Goal: Use online tool/utility: Utilize a website feature to perform a specific function

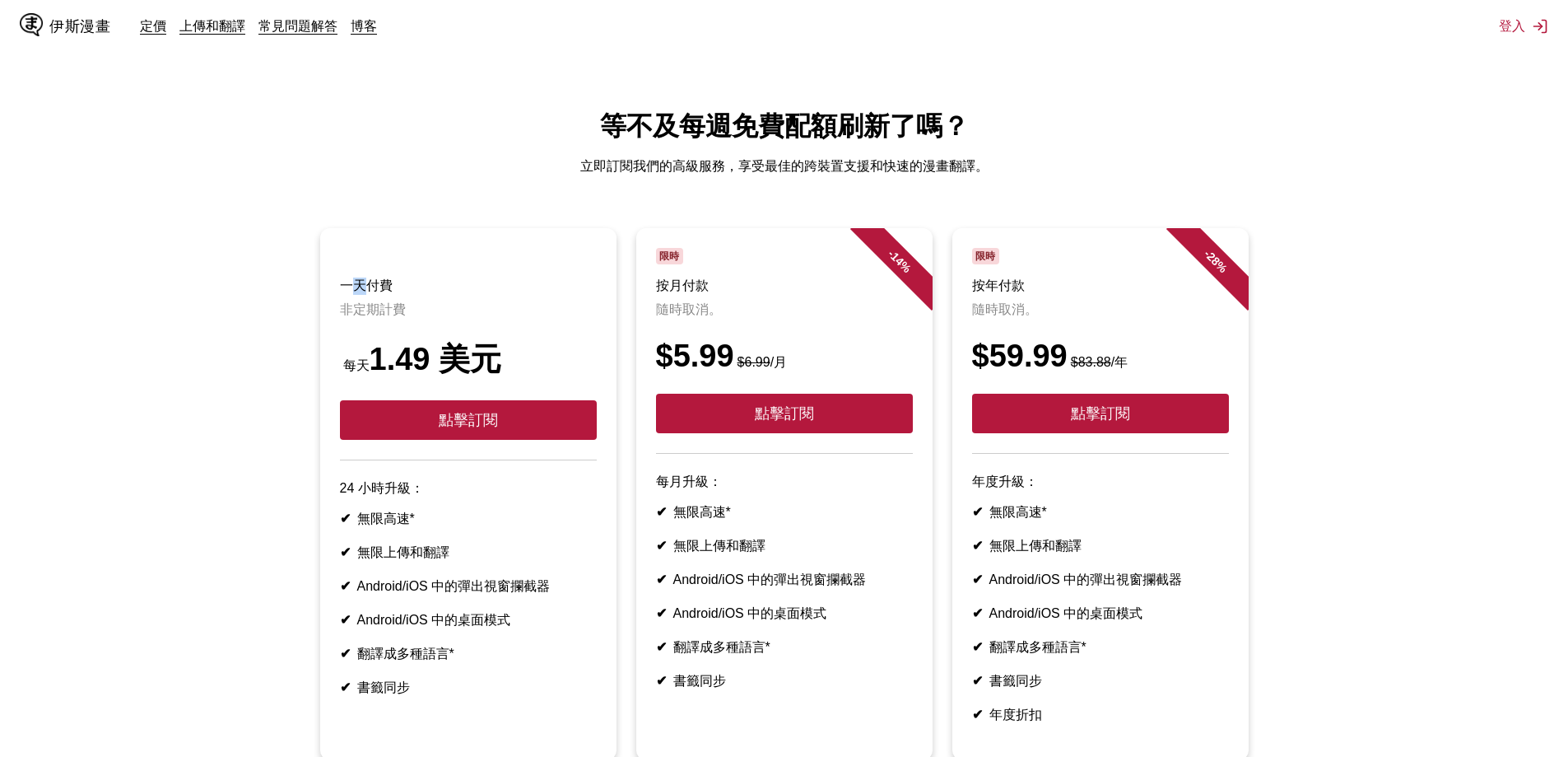
drag, startPoint x: 349, startPoint y: 288, endPoint x: 368, endPoint y: 273, distance: 24.2
click at [368, 273] on header "一天付費 非定期計費 每天 1.49 美元 點擊訂閱" at bounding box center [468, 354] width 257 height 212
click at [450, 285] on h3 "一天付費" at bounding box center [468, 286] width 257 height 17
drag, startPoint x: 341, startPoint y: 284, endPoint x: 478, endPoint y: 357, distance: 155.2
click at [478, 357] on header "一天付費 非定期計費 每天 1.49 美元 點擊訂閱" at bounding box center [468, 354] width 257 height 212
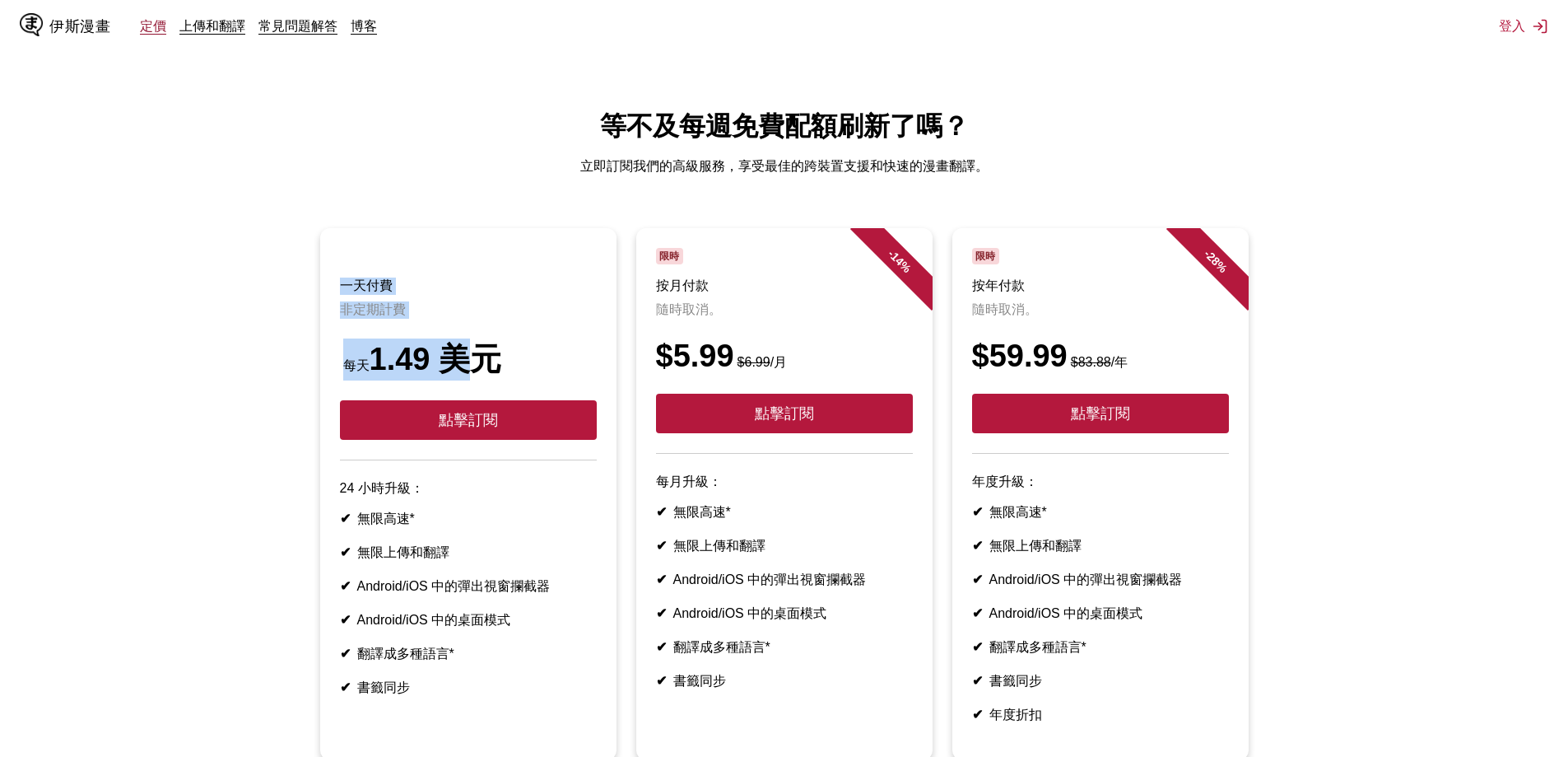
click at [155, 27] on font "定價" at bounding box center [153, 25] width 26 height 16
click at [469, 425] on font "點擊訂閱" at bounding box center [468, 420] width 59 height 16
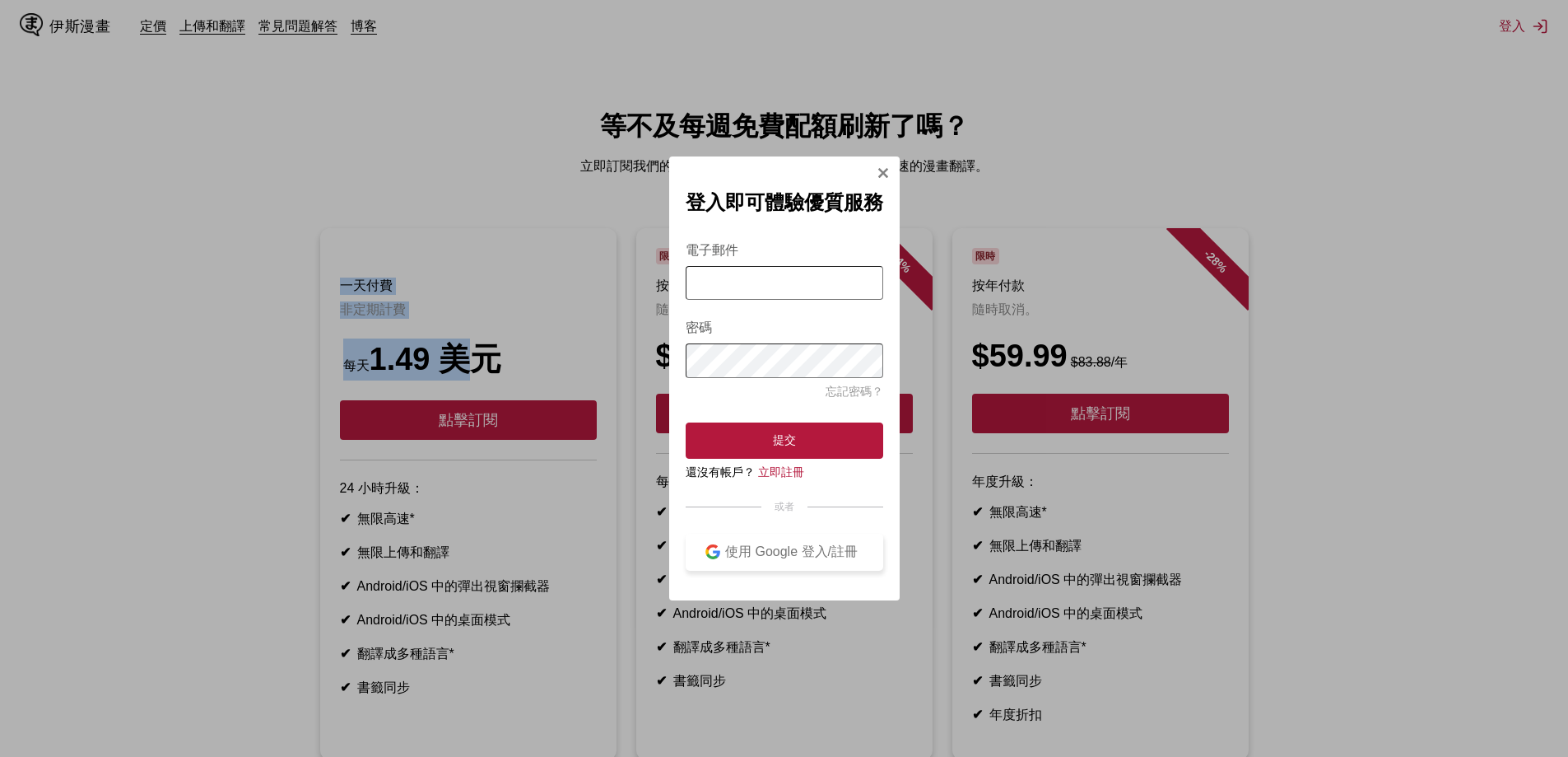
click at [801, 556] on font "使用 Google 登入/註冊" at bounding box center [791, 551] width 133 height 14
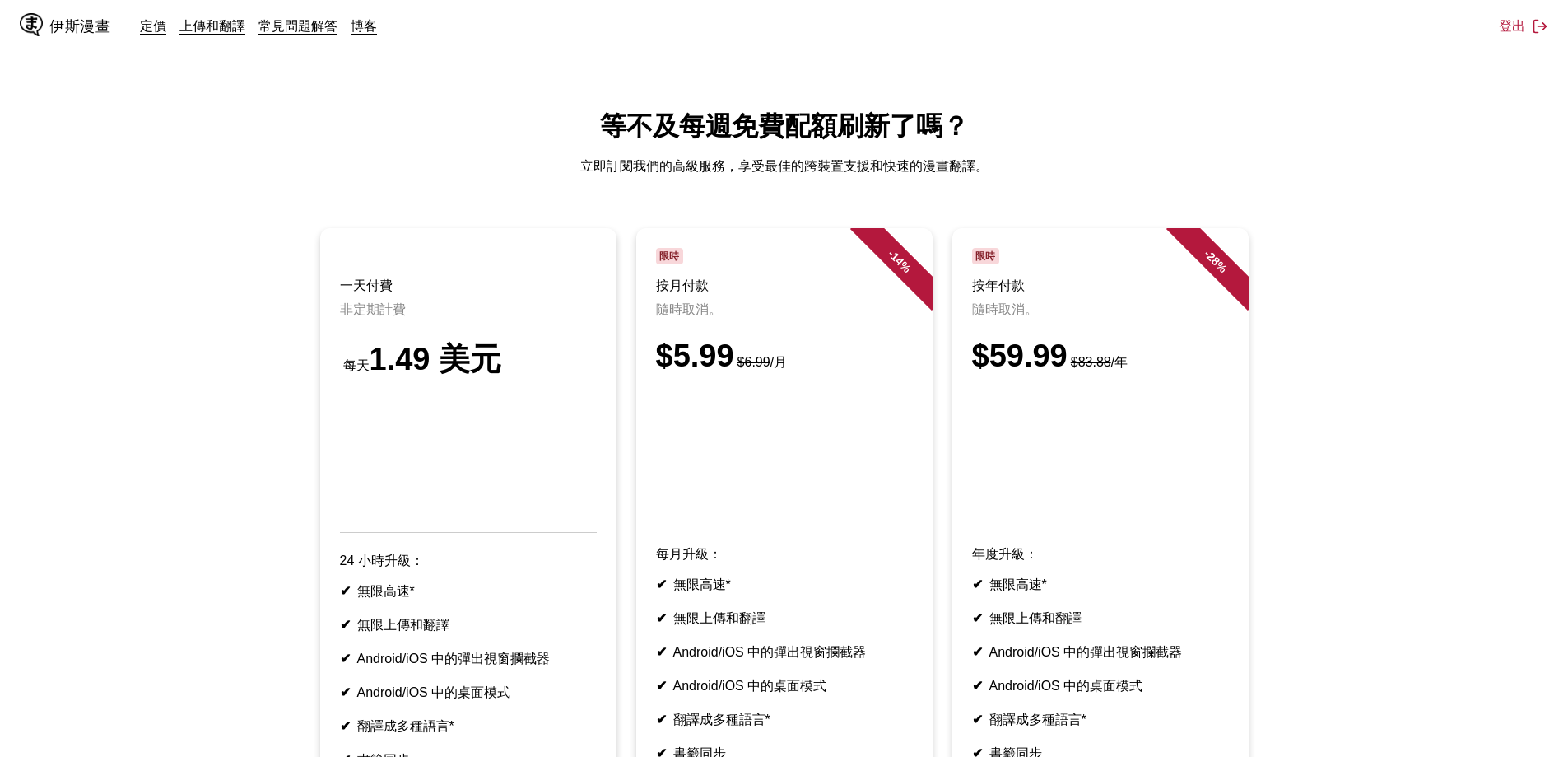
click at [480, 186] on main "等不及每週免費配額刷新了嗎？ 立即訂閱我們的高級服務，享受最佳的跨裝置支援和快速的漫畫翻譯。 一天付費 非定期計費 每天 1.49 美元 24 小時升級： ✔…" at bounding box center [784, 520] width 1568 height 824
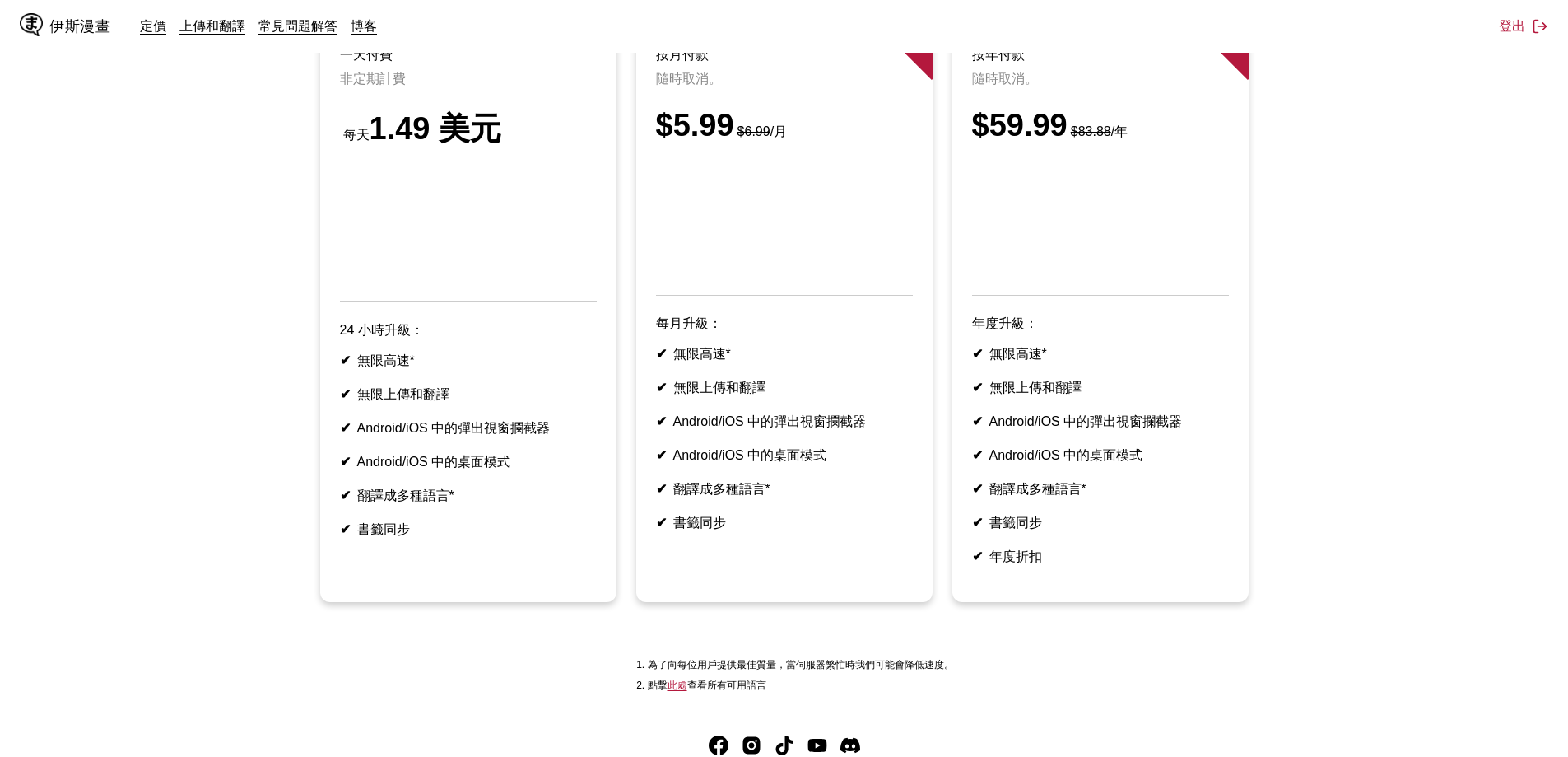
scroll to position [247, 0]
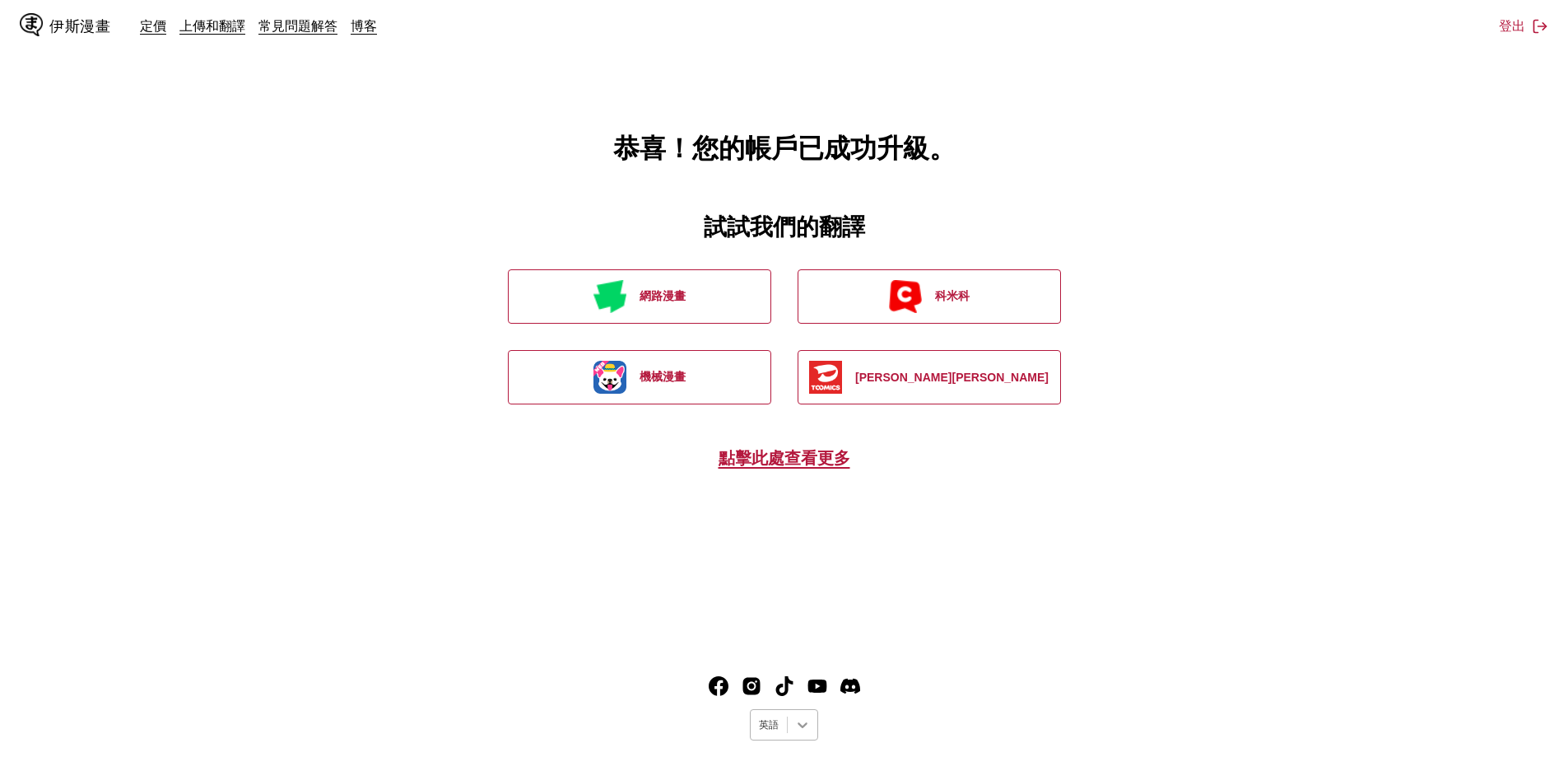
click at [802, 730] on icon at bounding box center [802, 724] width 16 height 16
click at [782, 652] on font "中文(簡體)" at bounding box center [782, 657] width 46 height 11
click at [1140, 564] on main "恭喜！您的帳號已成功升級。 在以下網站試用我們的翻譯器 網路漫畫 科米科 機械漫畫 托米克斯 點這裡看更多" at bounding box center [784, 321] width 1568 height 643
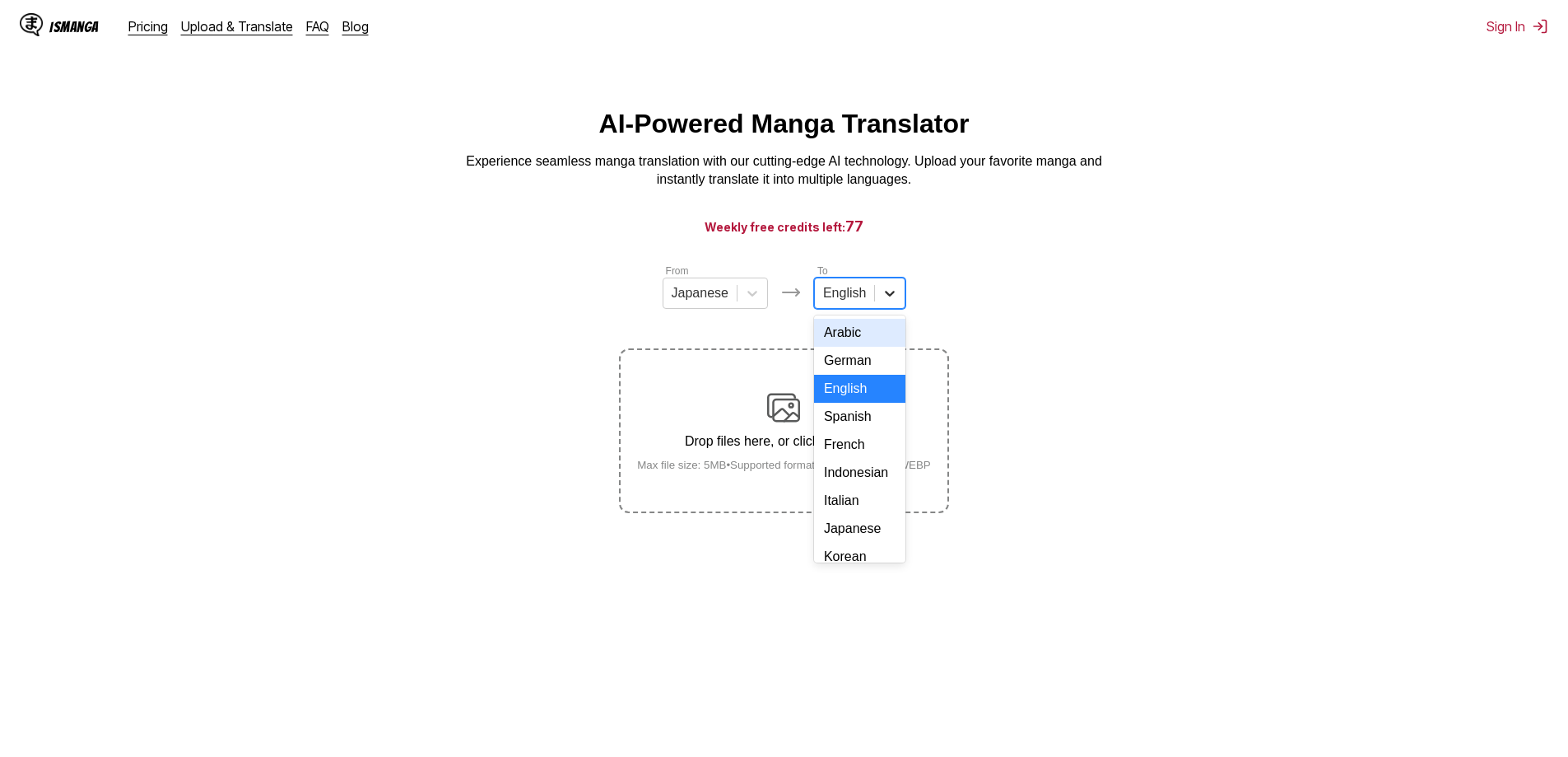
click at [895, 301] on icon at bounding box center [889, 292] width 16 height 16
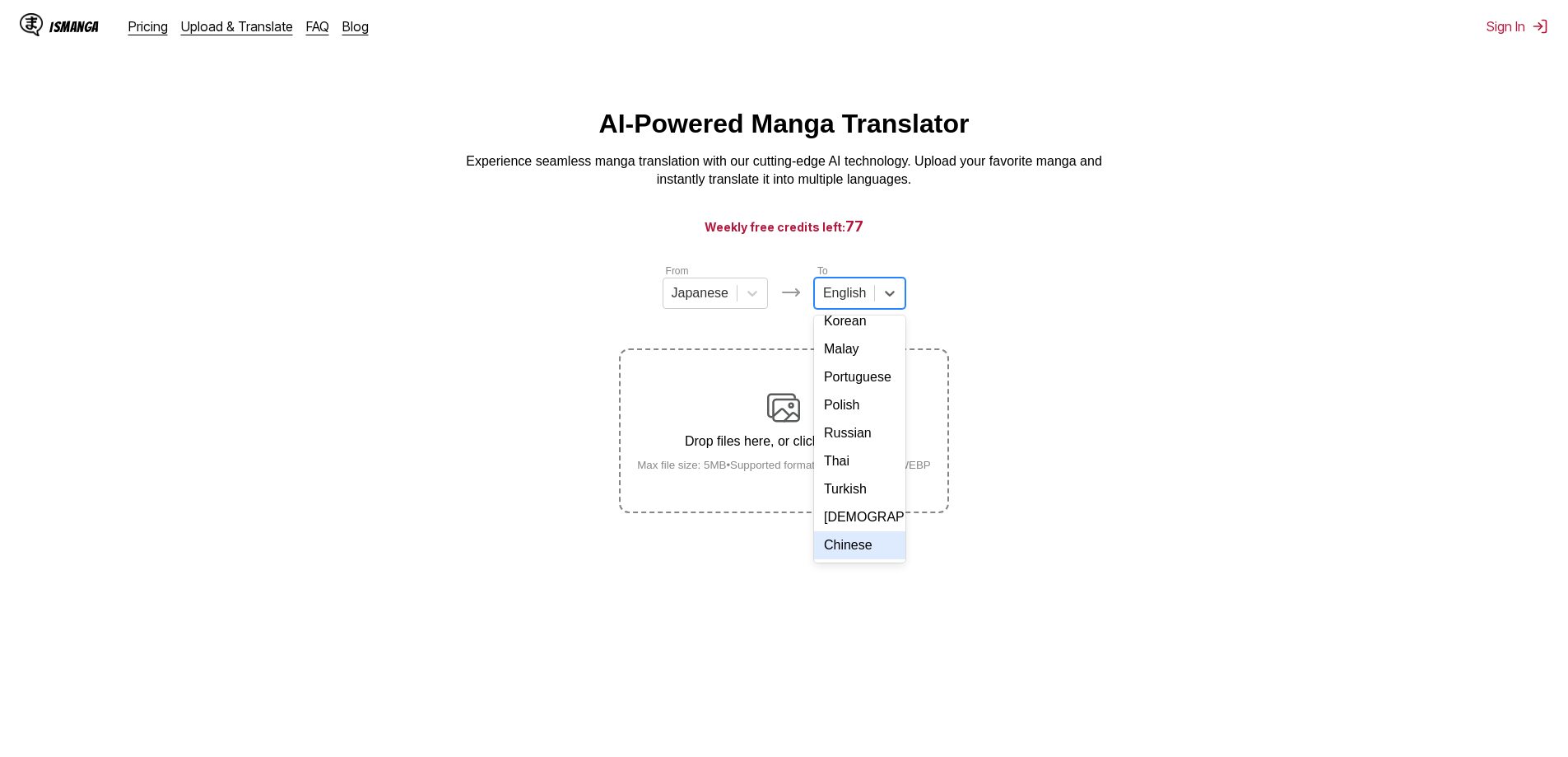
click at [846, 551] on div "Chinese" at bounding box center [859, 545] width 91 height 28
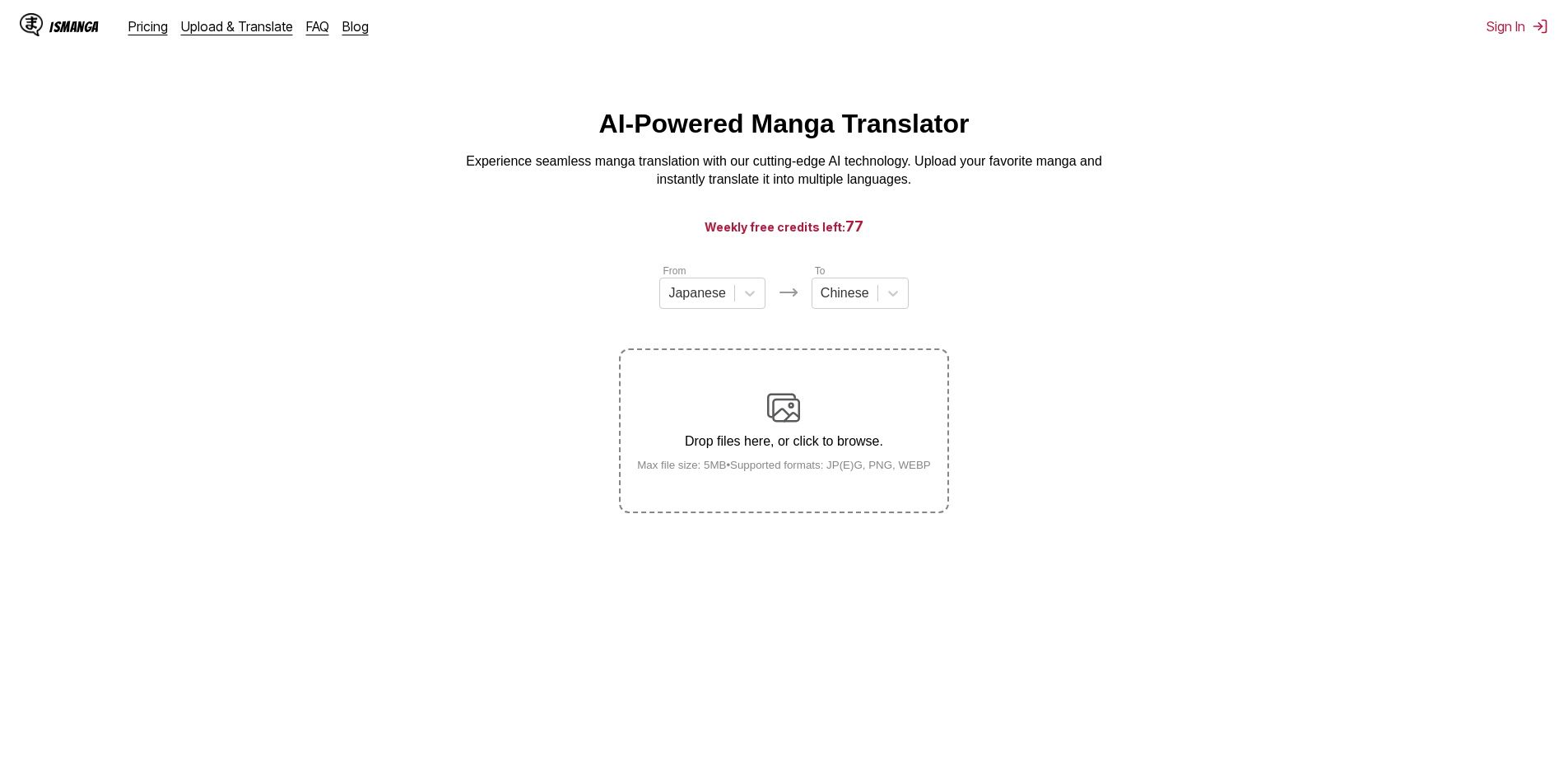
click at [1030, 364] on section "From Japanese To Chinese Drop files here, or click to browse. Max file size: 5M…" at bounding box center [784, 388] width 1541 height 251
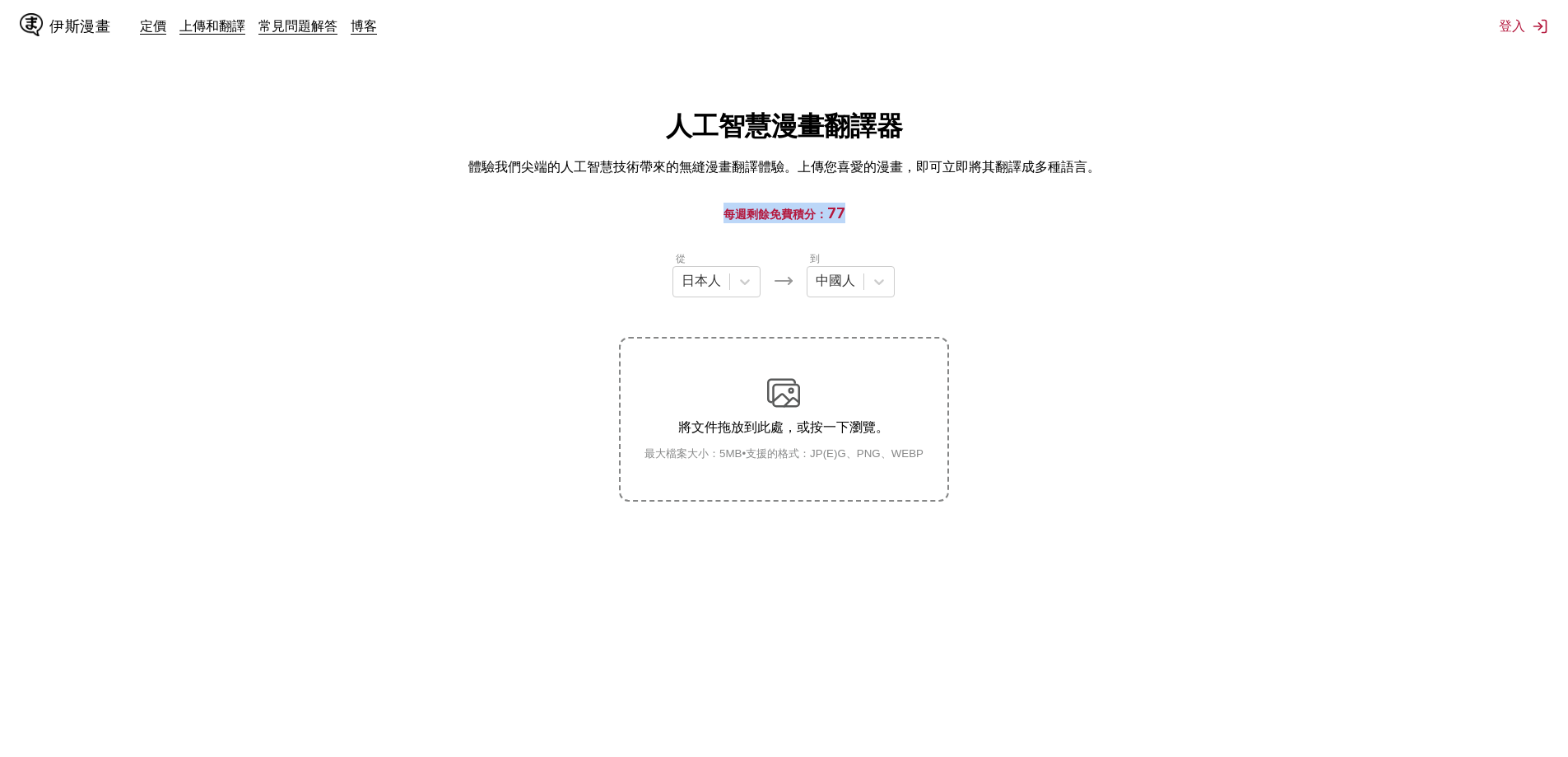
drag, startPoint x: 725, startPoint y: 212, endPoint x: 870, endPoint y: 209, distance: 145.0
click at [870, 209] on h3 "每週剩餘免費積分： 77" at bounding box center [784, 213] width 1488 height 21
click at [957, 231] on main "人工智慧漫畫翻譯器 體驗我們尖端的人工智慧技術帶來的無縫漫畫翻譯體驗。上傳您喜愛的漫畫，即可立即將其翻譯成多種語言。 每週剩餘免費積分： 77 從 日本人 到…" at bounding box center [784, 448] width 1568 height 681
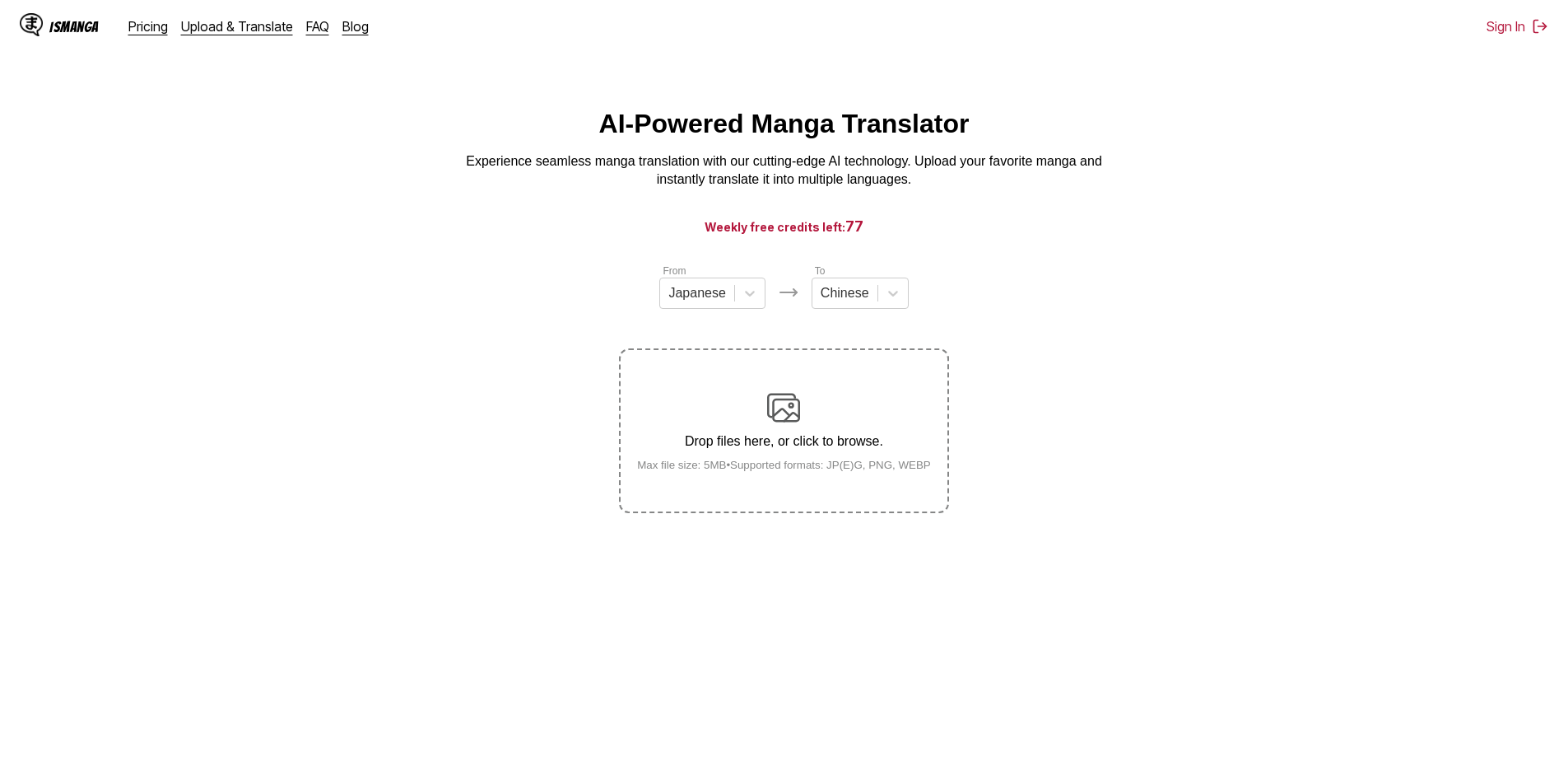
click at [808, 434] on div "Drop files here, or click to browse. Max file size: 5MB • Supported formats: JP…" at bounding box center [784, 431] width 320 height 80
click at [0, 0] on input "Drop files here, or click to browse. Max file size: 5MB • Supported formats: JP…" at bounding box center [0, 0] width 0 height 0
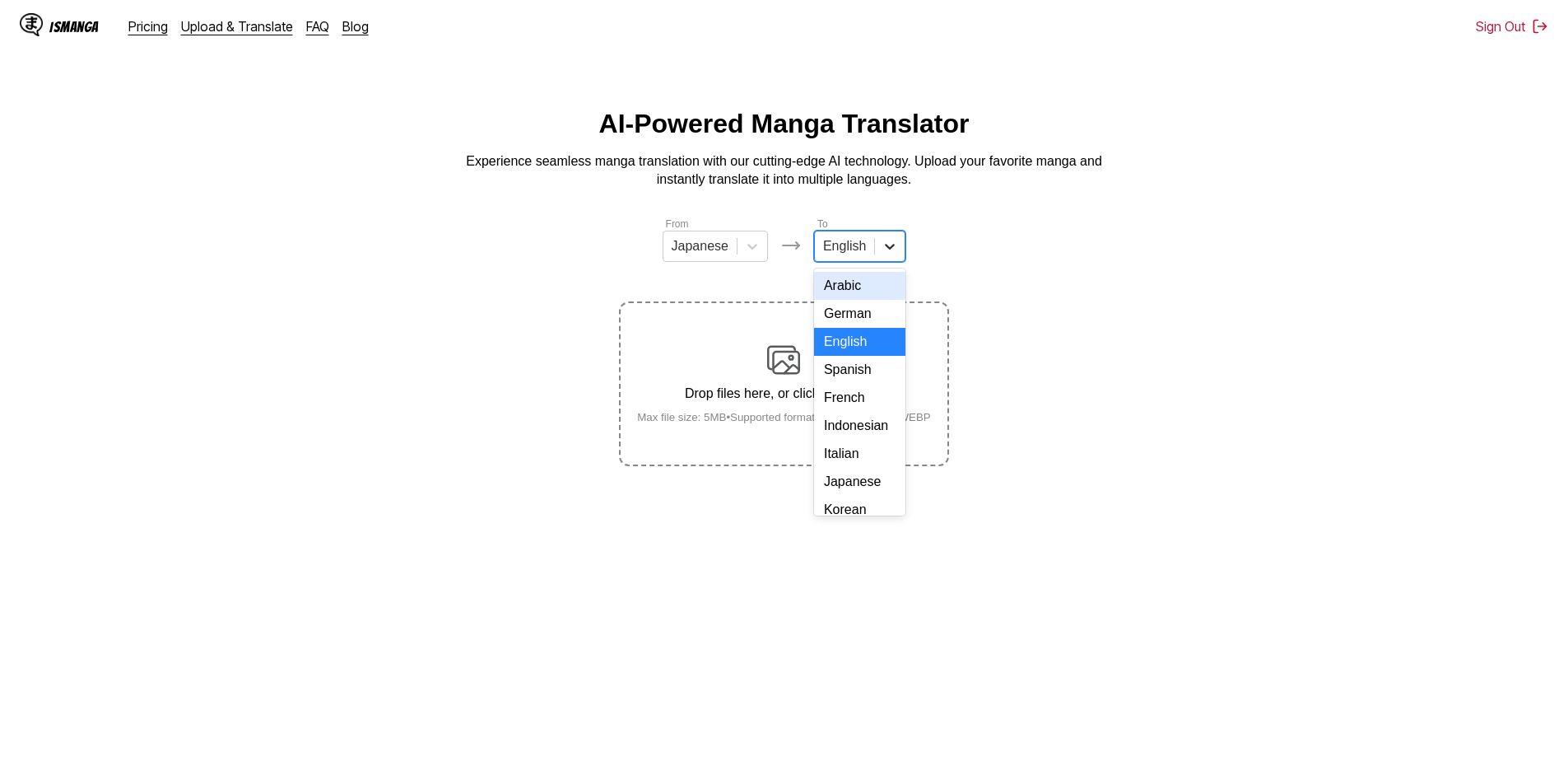
click at [896, 254] on div at bounding box center [889, 246] width 29 height 29
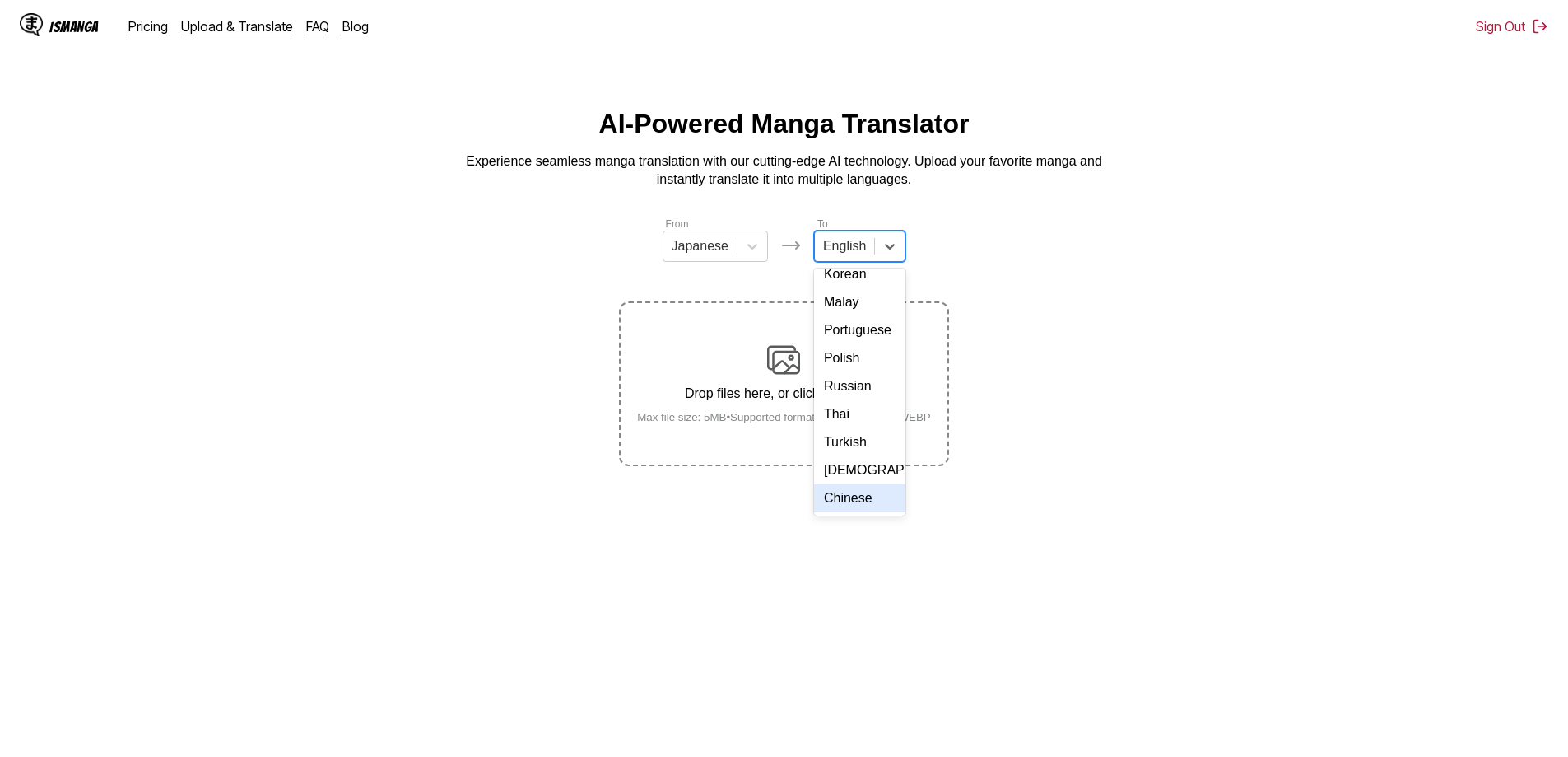
click at [854, 507] on div "Chinese" at bounding box center [859, 498] width 91 height 28
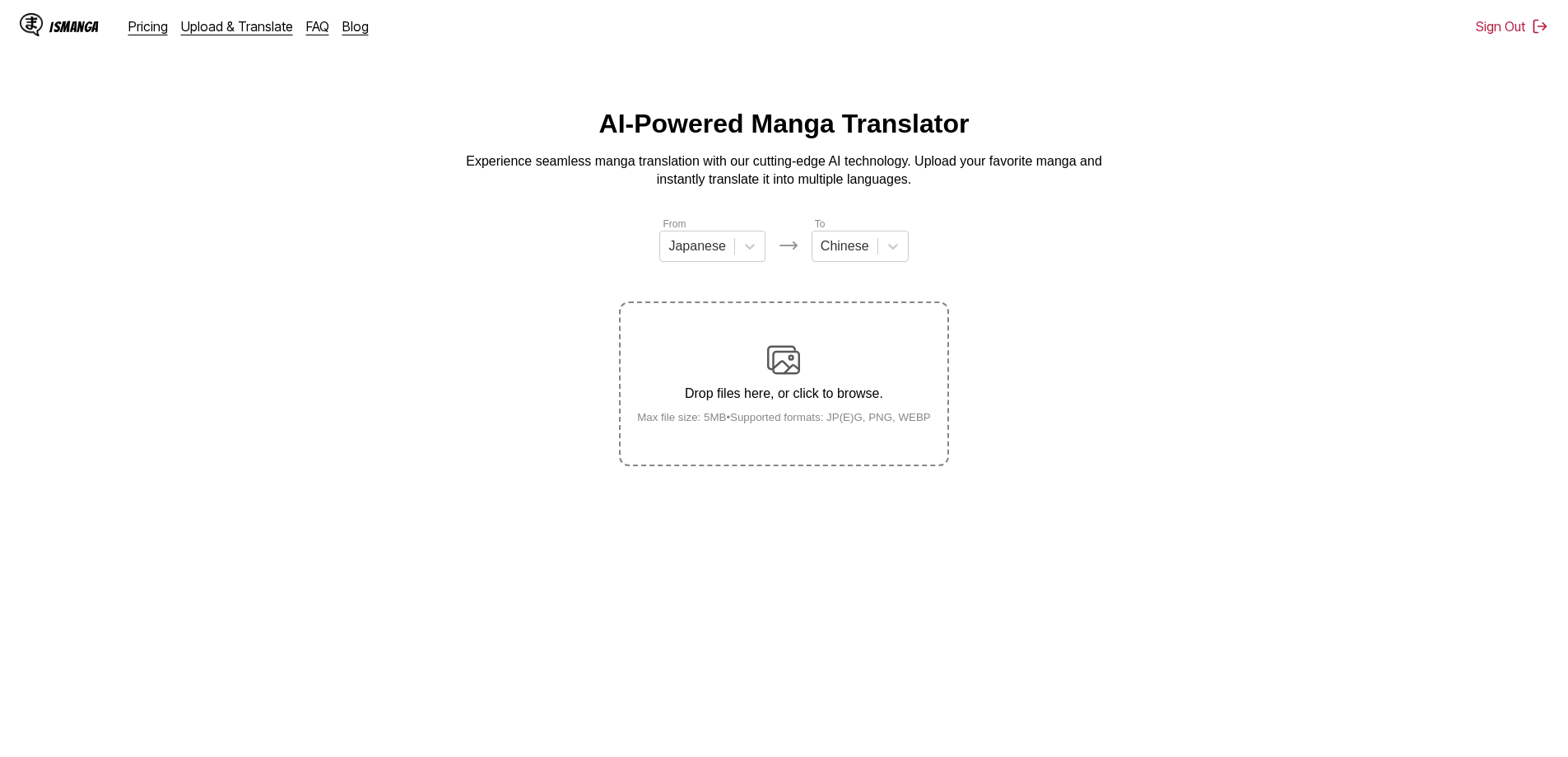
click at [785, 370] on img at bounding box center [784, 360] width 33 height 33
click at [0, 0] on input "Drop files here, or click to browse. Max file size: 5MB • Supported formats: JP…" at bounding box center [0, 0] width 0 height 0
click at [788, 384] on img at bounding box center [784, 371] width 33 height 33
click at [1205, 361] on section "From Japanese To Chinese Uploading..." at bounding box center [784, 341] width 1541 height 251
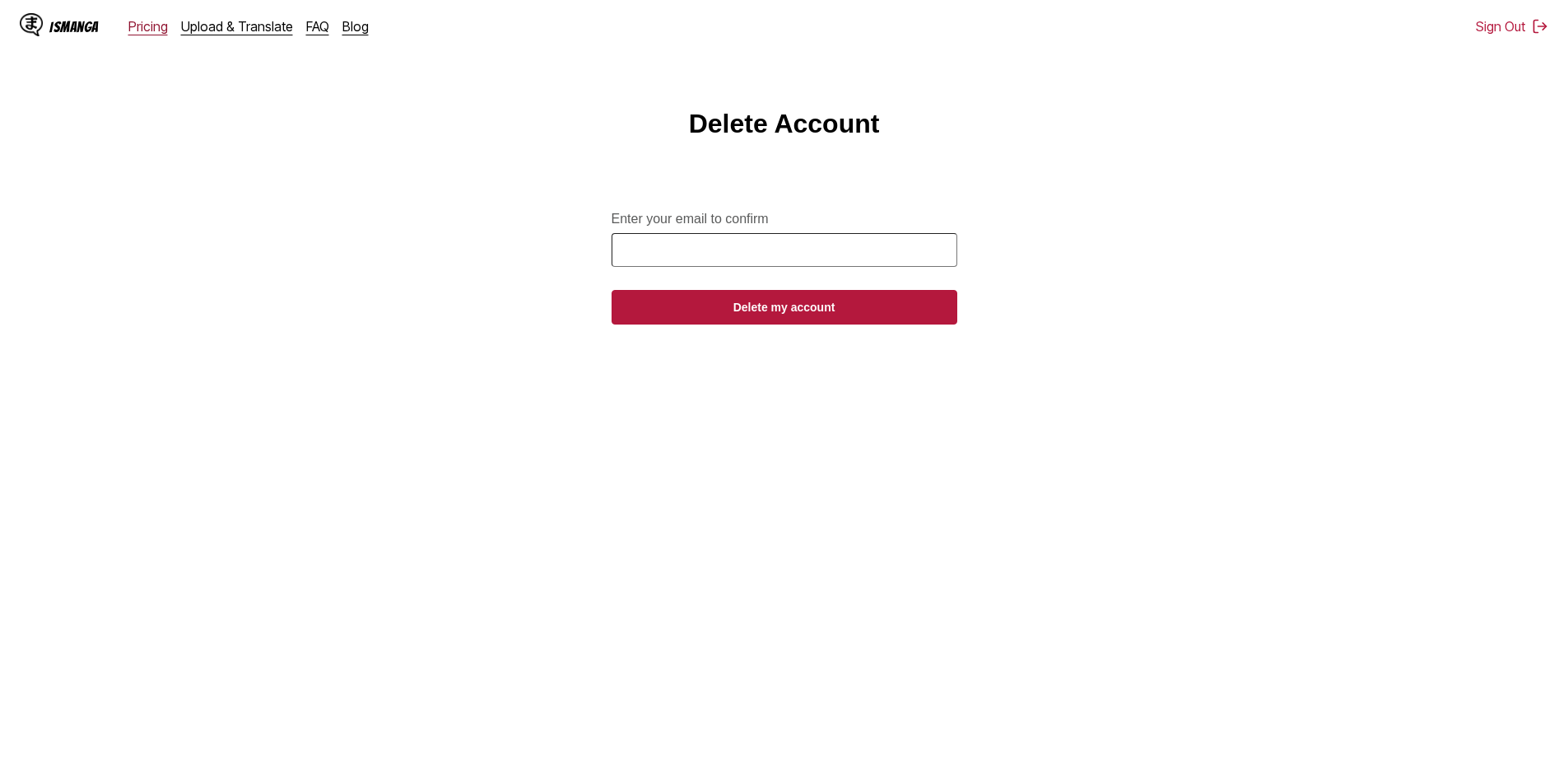
click at [143, 22] on link "Pricing" at bounding box center [148, 26] width 40 height 16
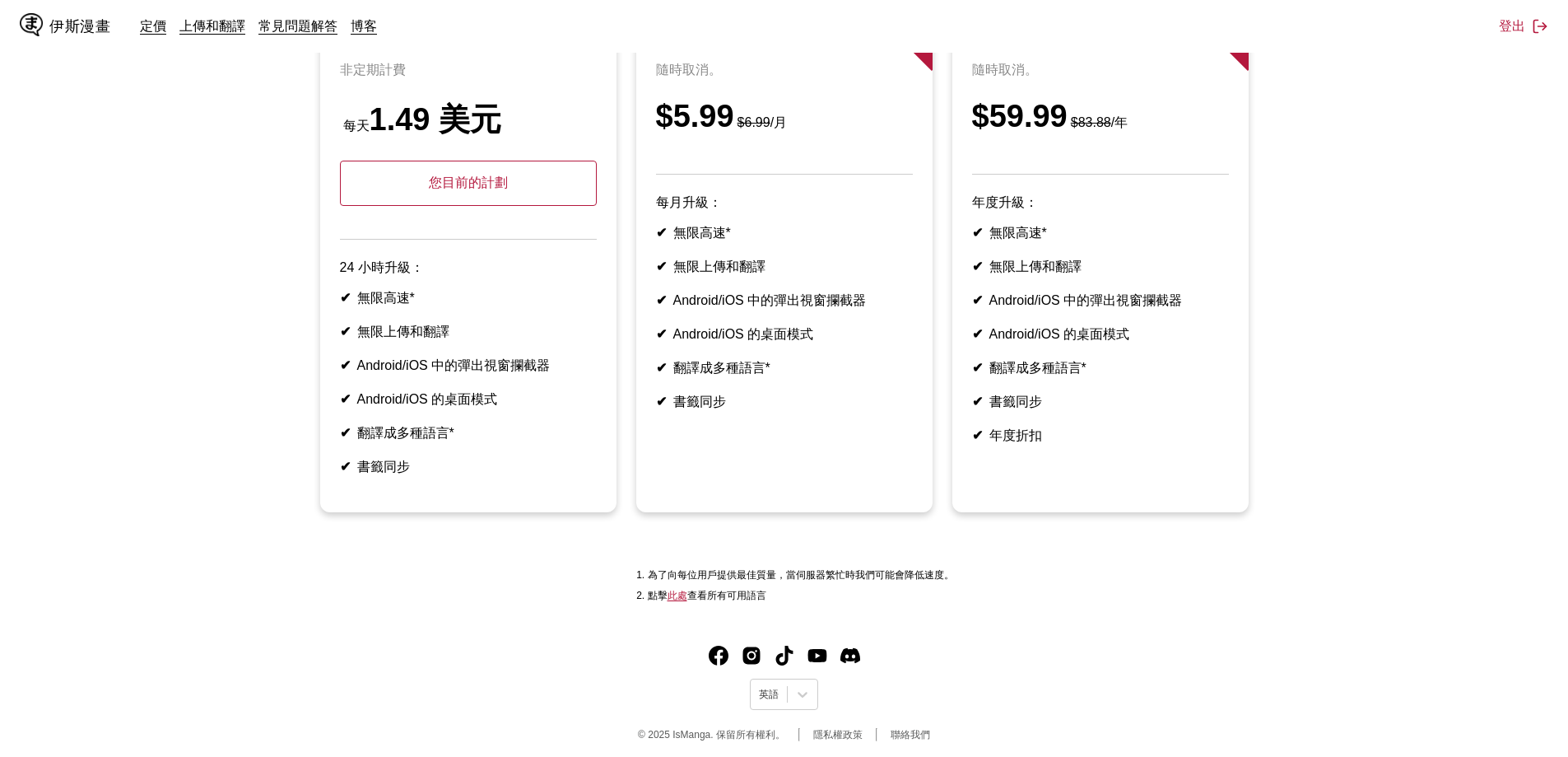
scroll to position [246, 0]
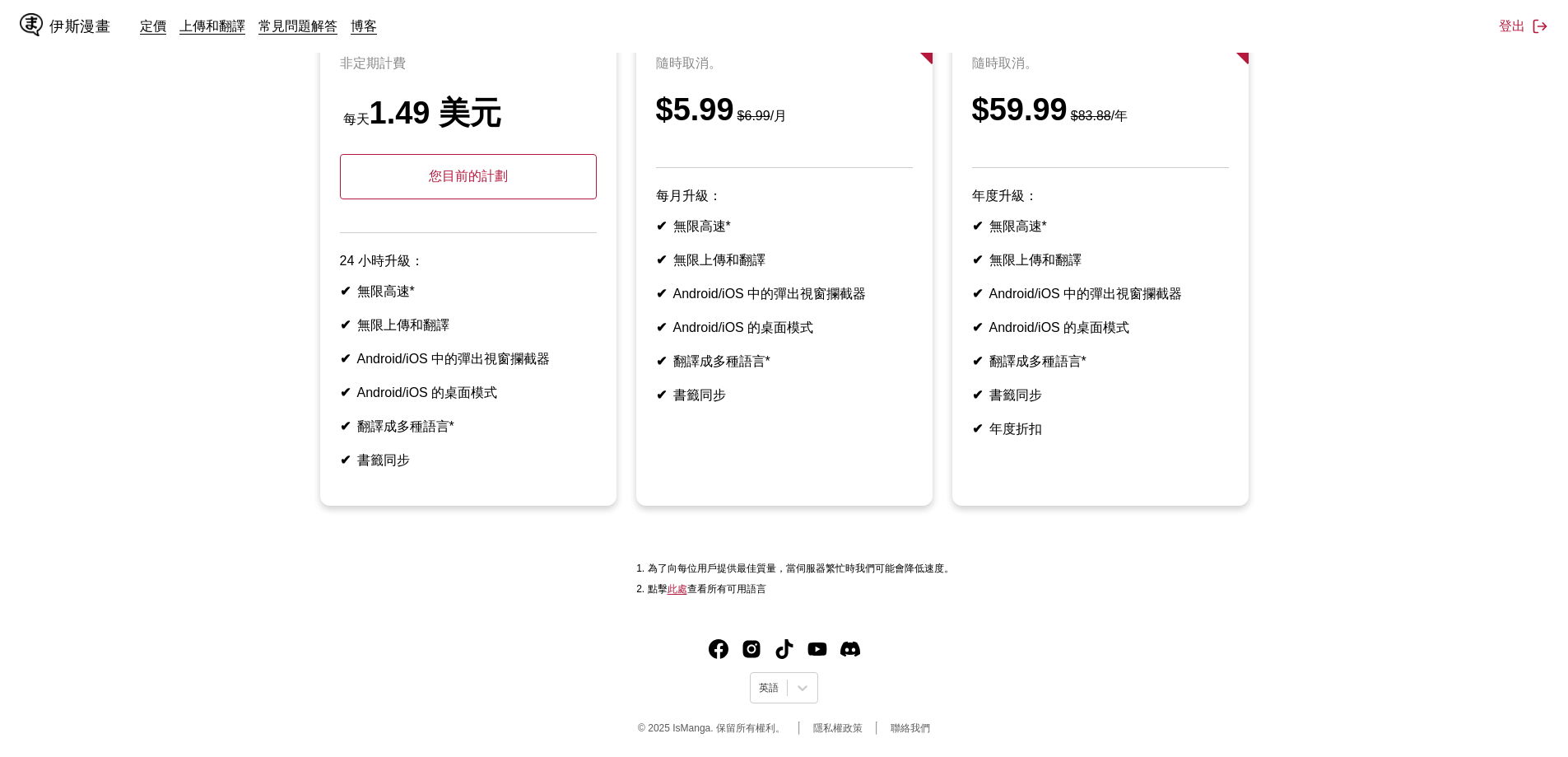
click at [447, 176] on font "您目前的計劃" at bounding box center [468, 176] width 79 height 14
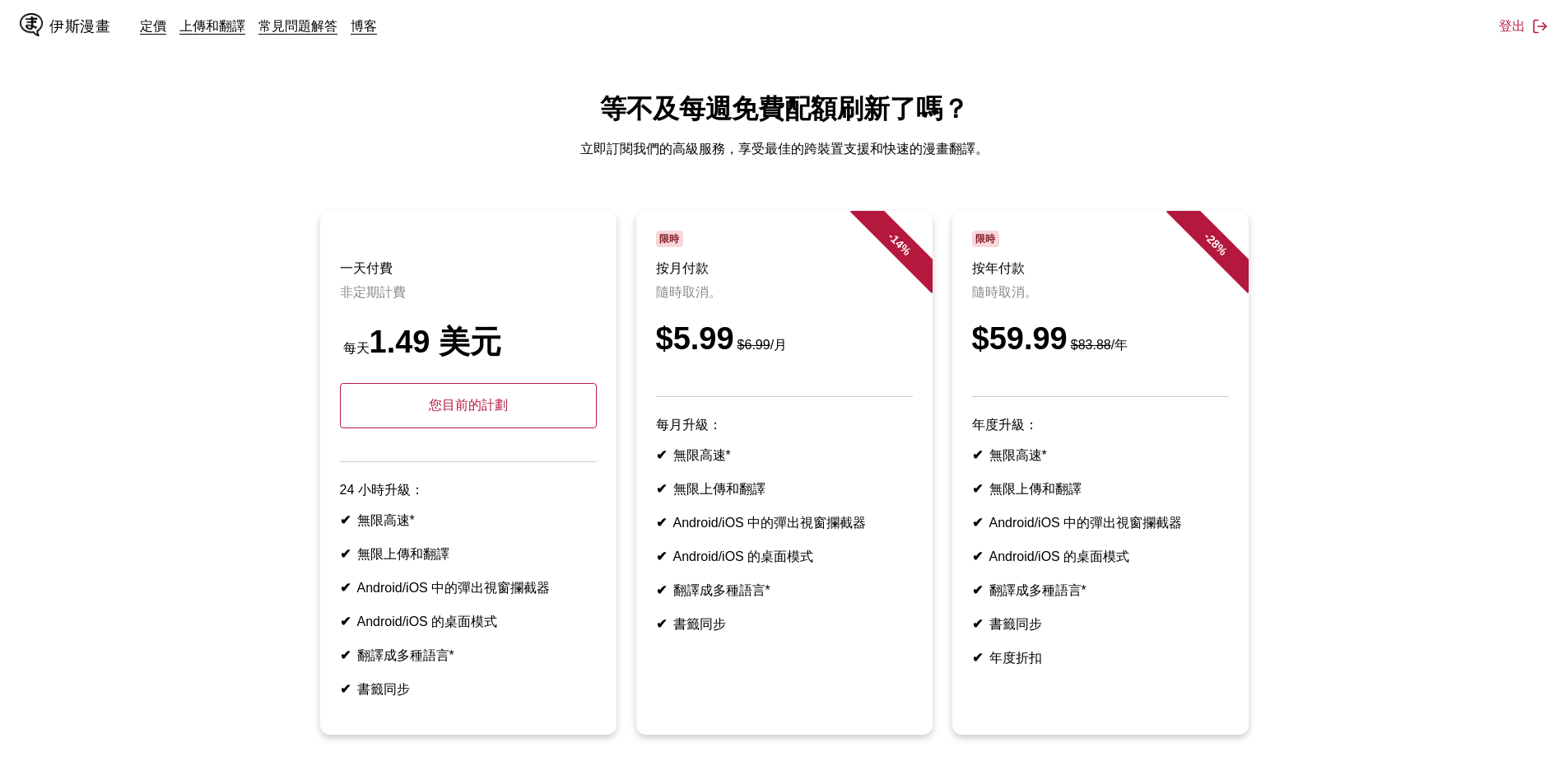
scroll to position [0, 0]
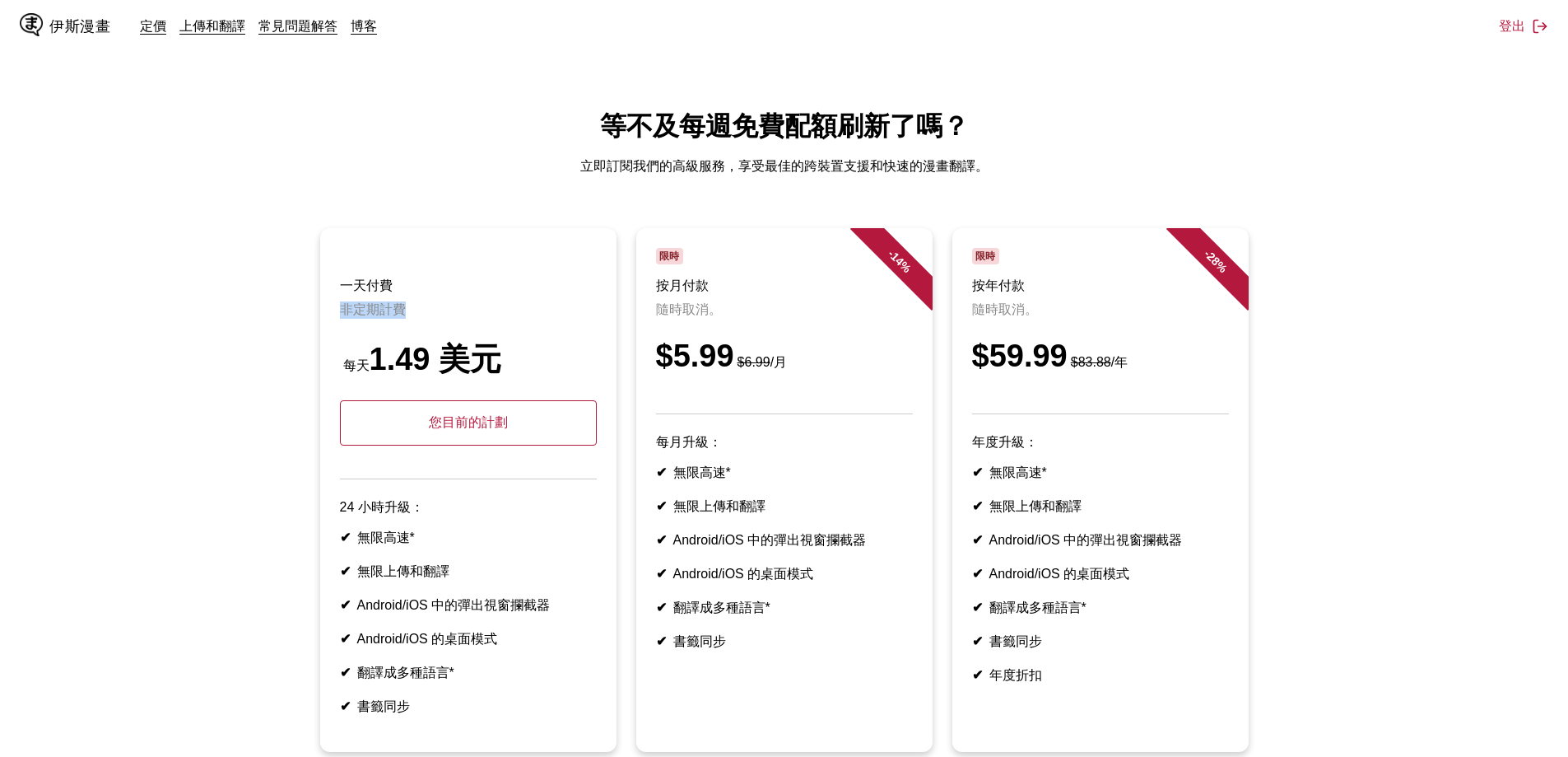
drag, startPoint x: 344, startPoint y: 310, endPoint x: 426, endPoint y: 310, distance: 82.0
click at [426, 310] on p "非定期計費" at bounding box center [468, 310] width 257 height 17
click at [459, 311] on p "非定期計費" at bounding box center [468, 310] width 257 height 17
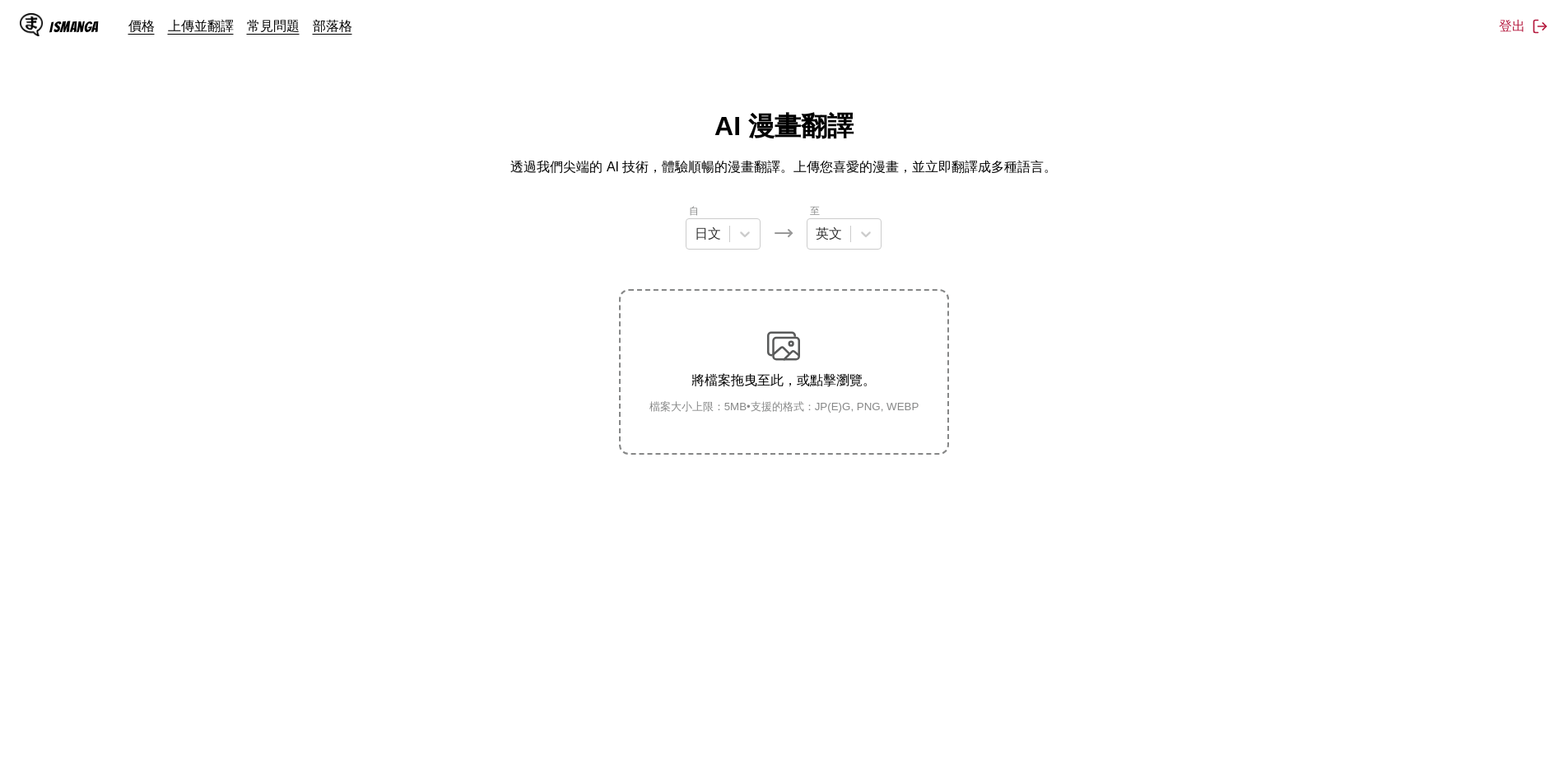
click at [764, 349] on div "將檔案拖曳至此，或點擊瀏覽。 檔案大小上限：5MB • 支援的格式：JP(E)G, PNG, WEBP" at bounding box center [784, 372] width 296 height 85
click at [0, 0] on input "將檔案拖曳至此，或點擊瀏覽。 檔案大小上限：5MB • 支援的格式：JP(E)G, PNG, WEBP" at bounding box center [0, 0] width 0 height 0
drag, startPoint x: 870, startPoint y: 236, endPoint x: 828, endPoint y: 510, distance: 277.2
click at [871, 236] on icon at bounding box center [865, 233] width 16 height 16
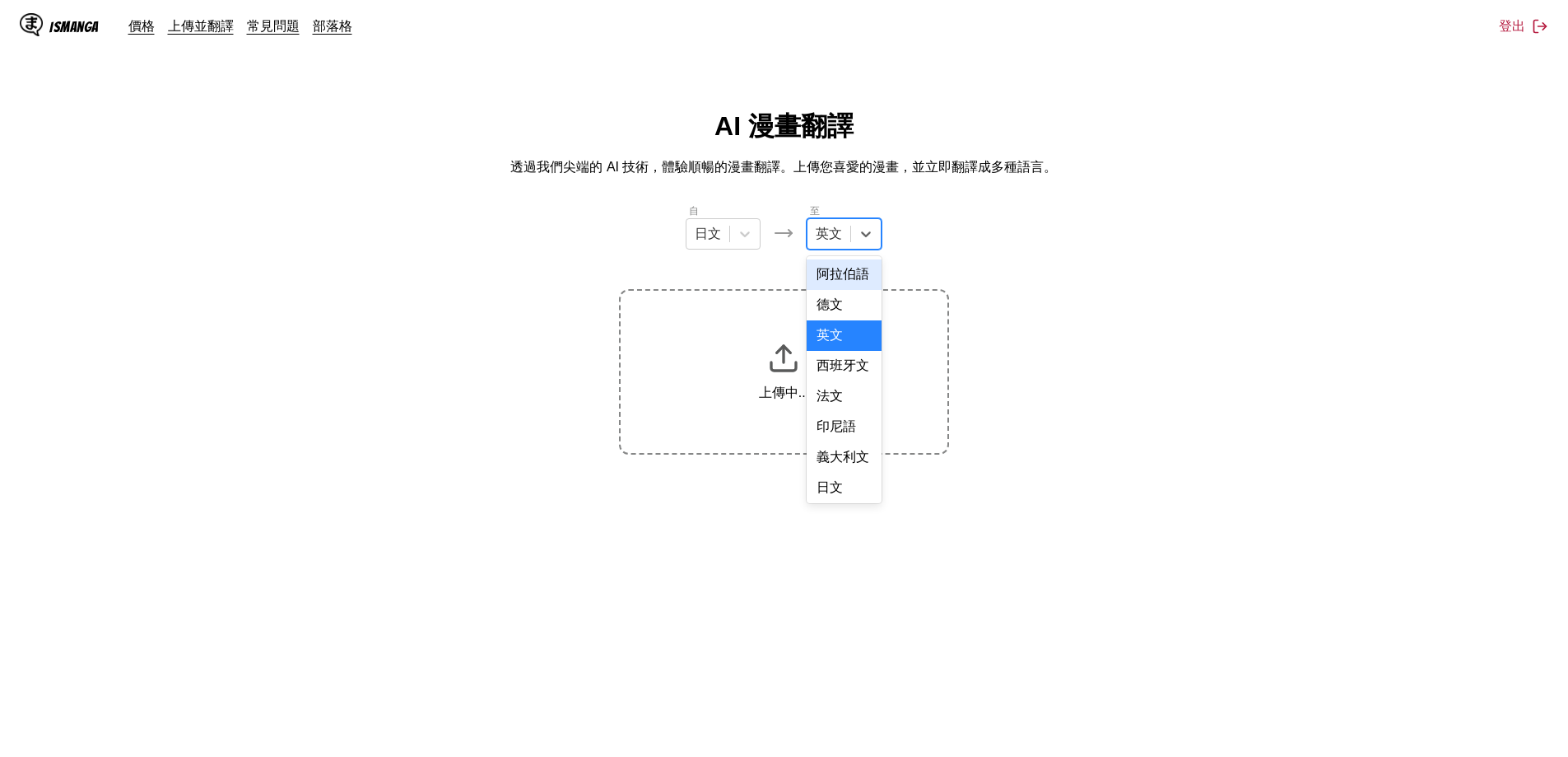
click at [832, 743] on div "中文" at bounding box center [843, 761] width 75 height 30
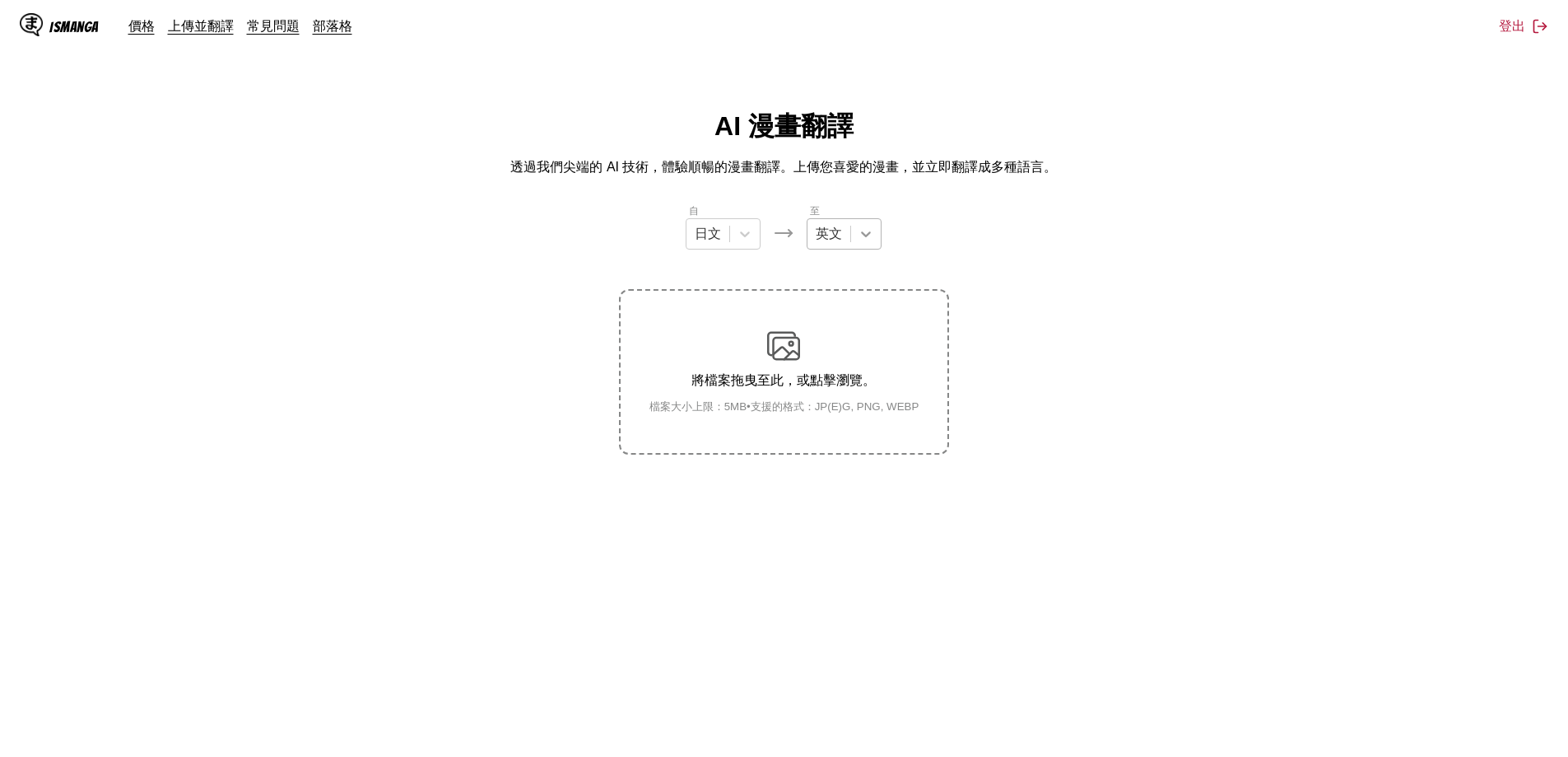
click at [877, 231] on div at bounding box center [866, 234] width 29 height 29
click at [834, 480] on div "中文" at bounding box center [843, 484] width 75 height 30
click at [768, 360] on img at bounding box center [784, 346] width 33 height 33
click at [0, 0] on input "將檔案拖曳至此，或點擊瀏覽。 檔案大小上限：5MB • 支援的格式：JP(E)G, PNG, WEBP" at bounding box center [0, 0] width 0 height 0
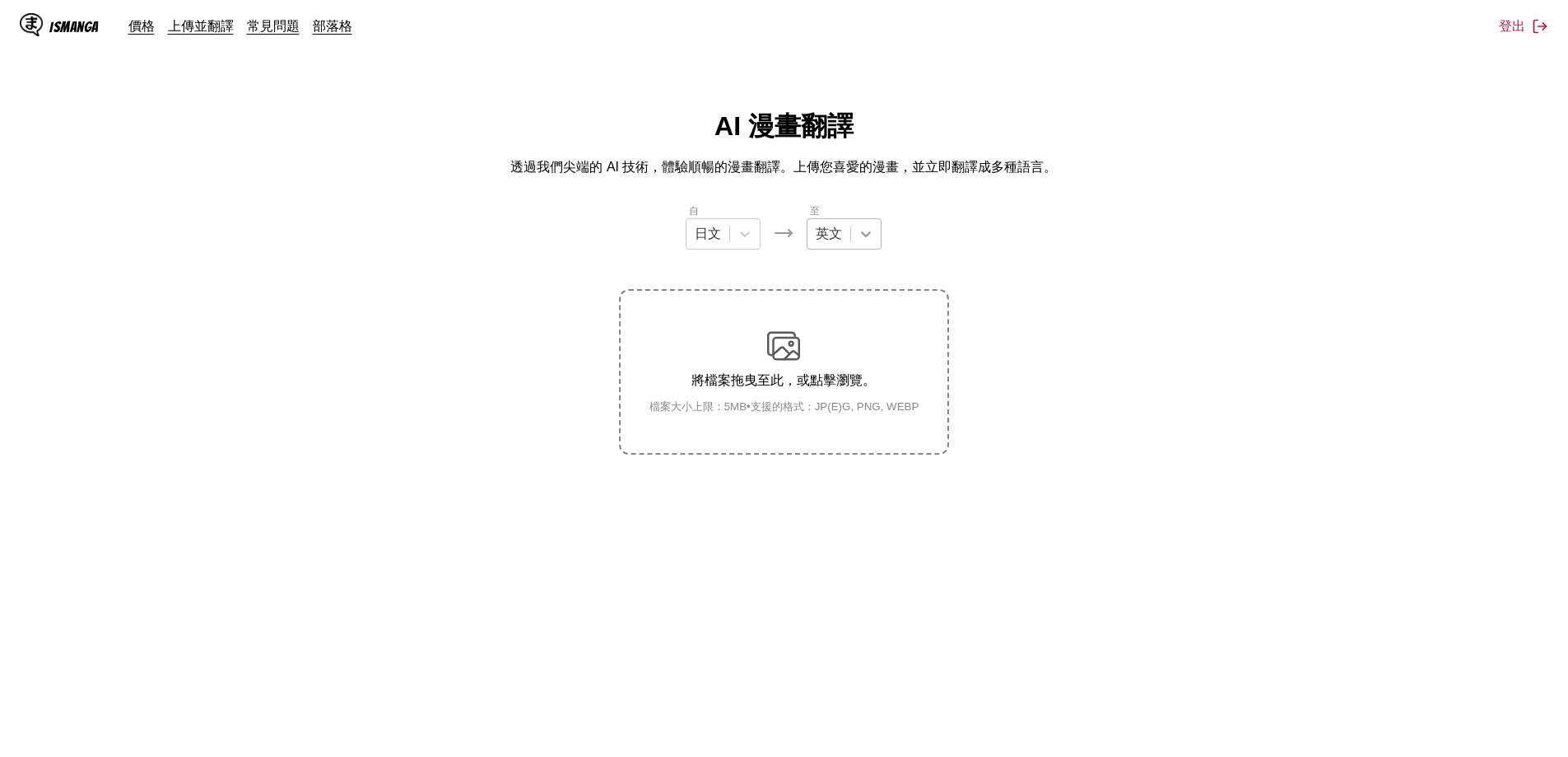
click at [871, 242] on icon at bounding box center [865, 233] width 16 height 16
click at [843, 486] on div "中文" at bounding box center [843, 484] width 75 height 30
click at [798, 364] on div "將檔案拖曳至此，或點擊瀏覽。 檔案大小上限：5MB • 支援的格式：JP(E)G, PNG, WEBP" at bounding box center [784, 372] width 296 height 85
click at [0, 0] on input "將檔案拖曳至此，或點擊瀏覽。 檔案大小上限：5MB • 支援的格式：JP(E)G, PNG, WEBP" at bounding box center [0, 0] width 0 height 0
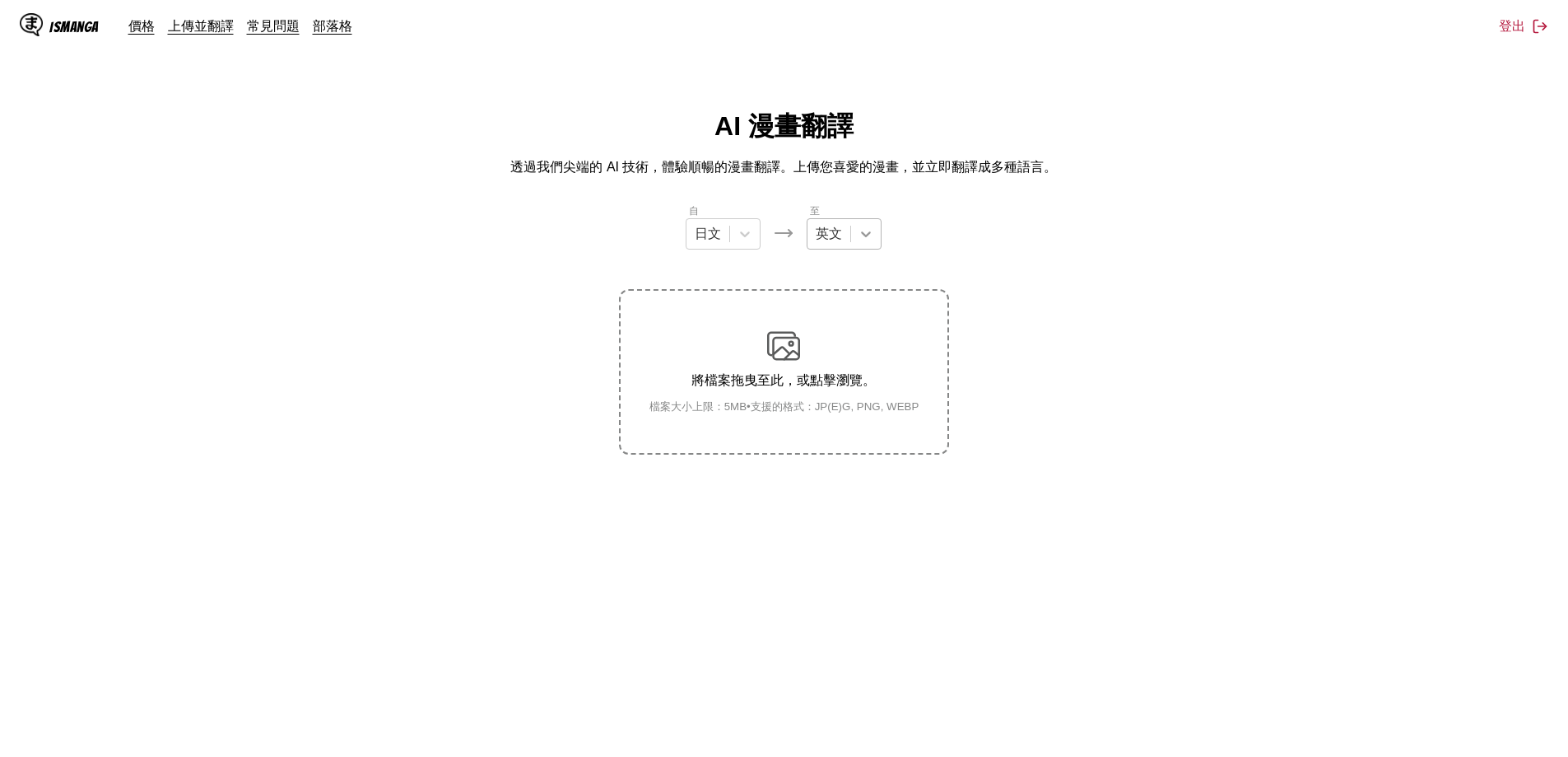
click at [866, 234] on icon at bounding box center [865, 233] width 16 height 16
click at [844, 480] on div "中文" at bounding box center [843, 484] width 75 height 30
click at [759, 357] on div "將檔案拖曳至此，或點擊瀏覽。 檔案大小上限：5MB • 支援的格式：JP(E)G, PNG, WEBP" at bounding box center [784, 372] width 296 height 85
click at [0, 0] on input "將檔案拖曳至此，或點擊瀏覽。 檔案大小上限：5MB • 支援的格式：JP(E)G, PNG, WEBP" at bounding box center [0, 0] width 0 height 0
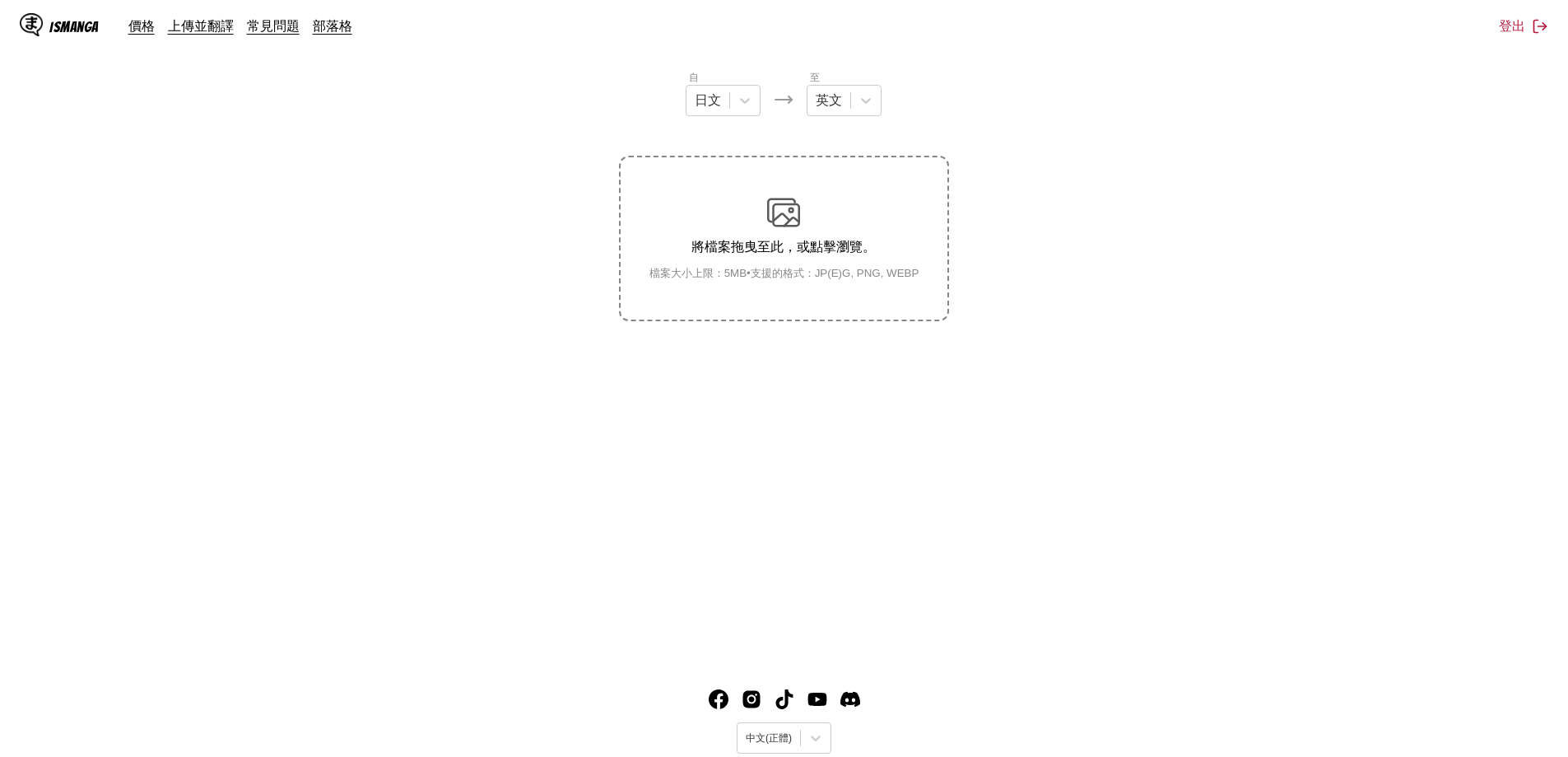
click at [752, 225] on div "將檔案拖曳至此，或點擊瀏覽。 檔案大小上限：5MB • 支援的格式：JP(E)G, PNG, WEBP" at bounding box center [784, 238] width 296 height 85
click at [0, 0] on input "將檔案拖曳至此，或點擊瀏覽。 檔案大小上限：5MB • 支援的格式：JP(E)G, PNG, WEBP" at bounding box center [0, 0] width 0 height 0
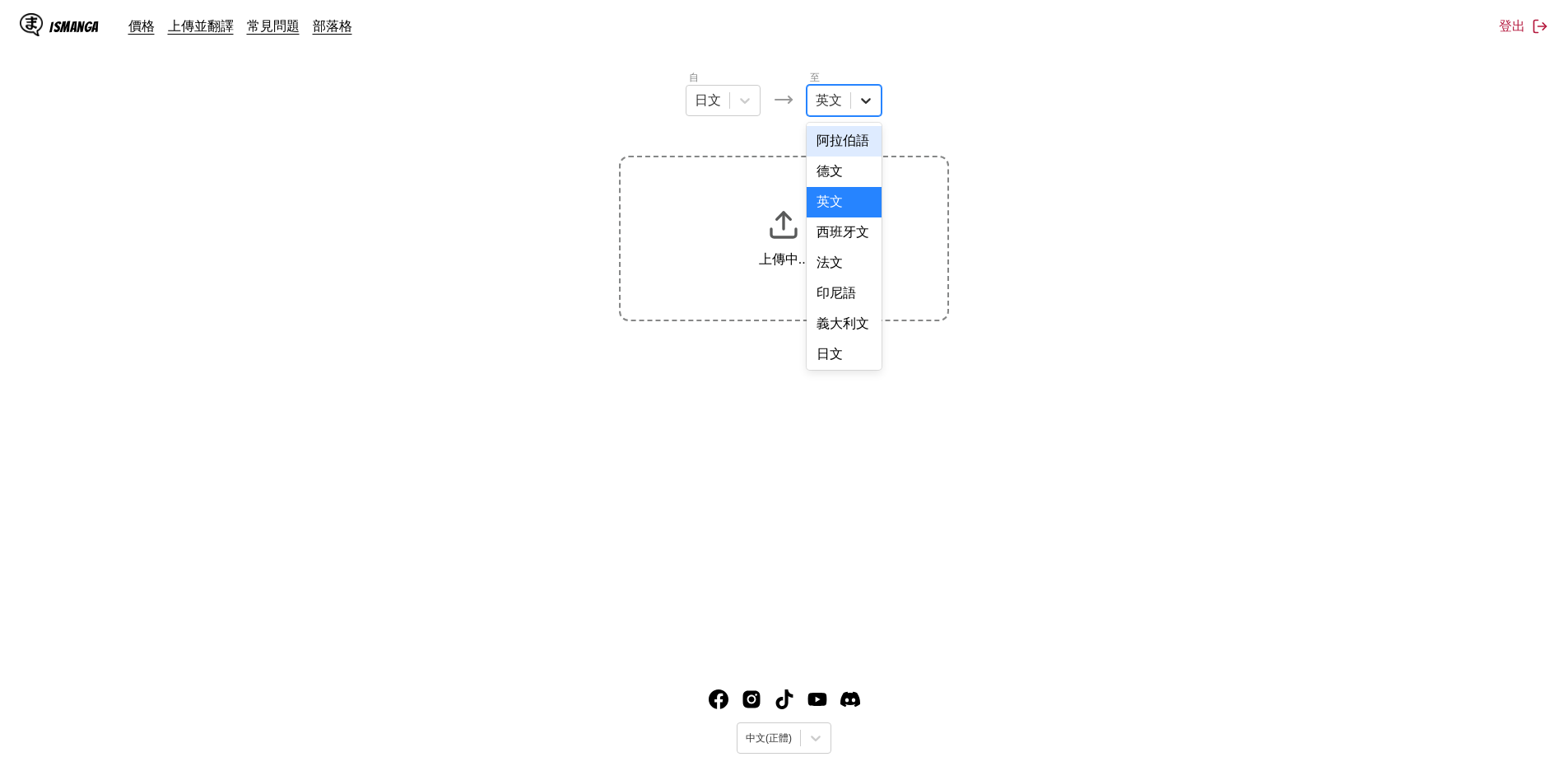
click at [870, 106] on icon at bounding box center [865, 100] width 16 height 16
click at [829, 613] on div "中文" at bounding box center [843, 628] width 75 height 30
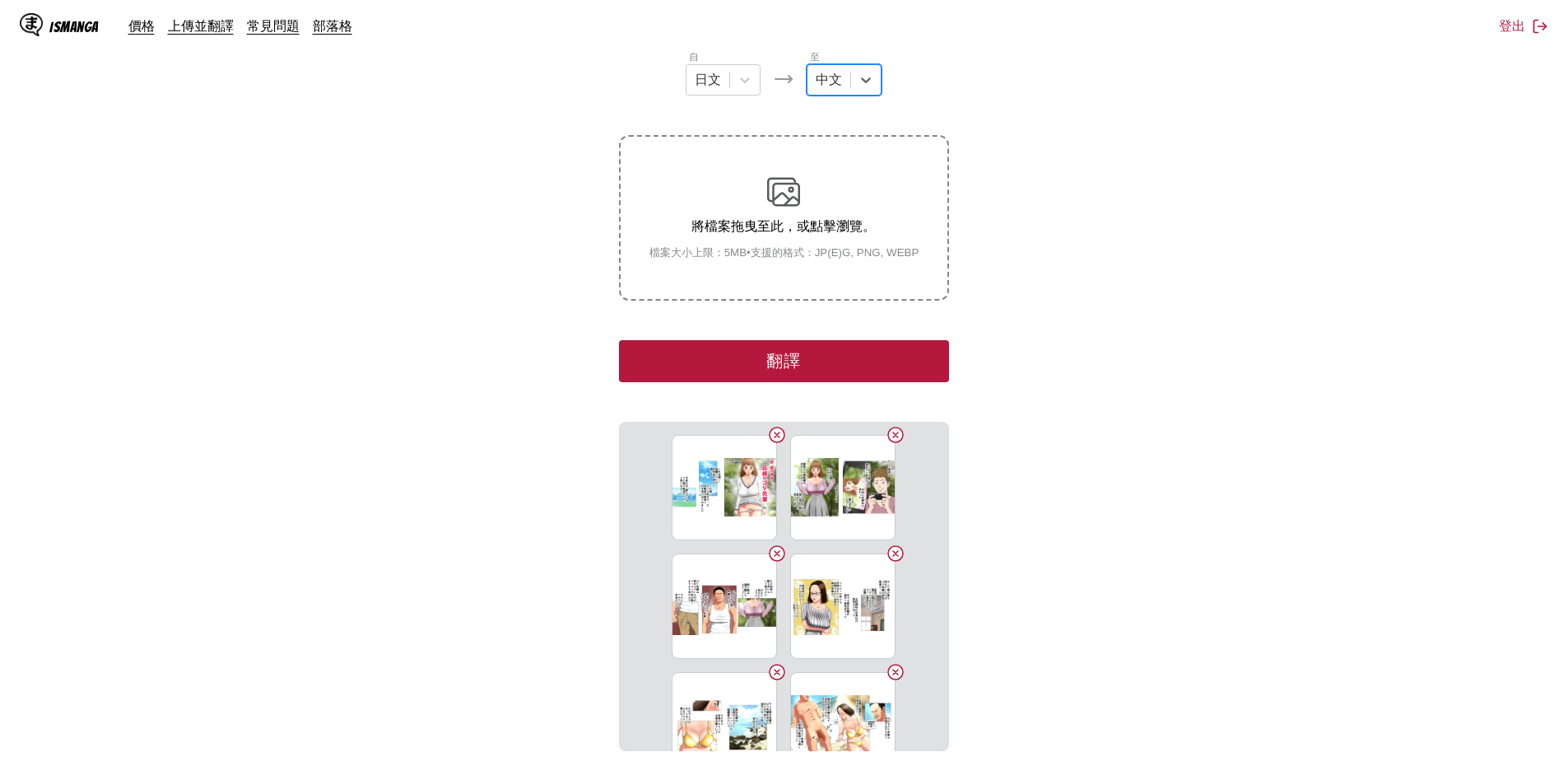
scroll to position [132, 0]
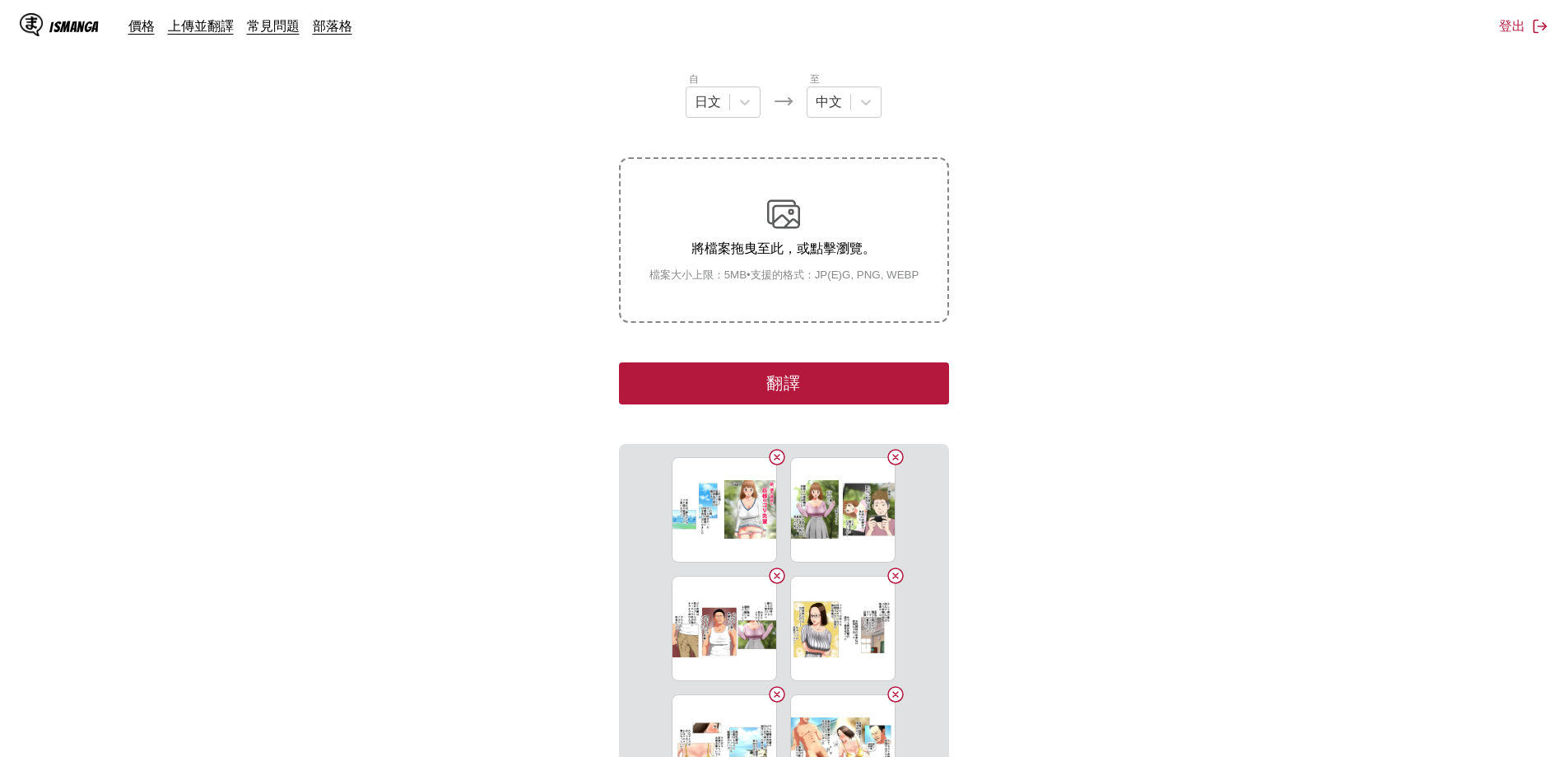
click at [860, 381] on button "翻譯" at bounding box center [784, 383] width 329 height 42
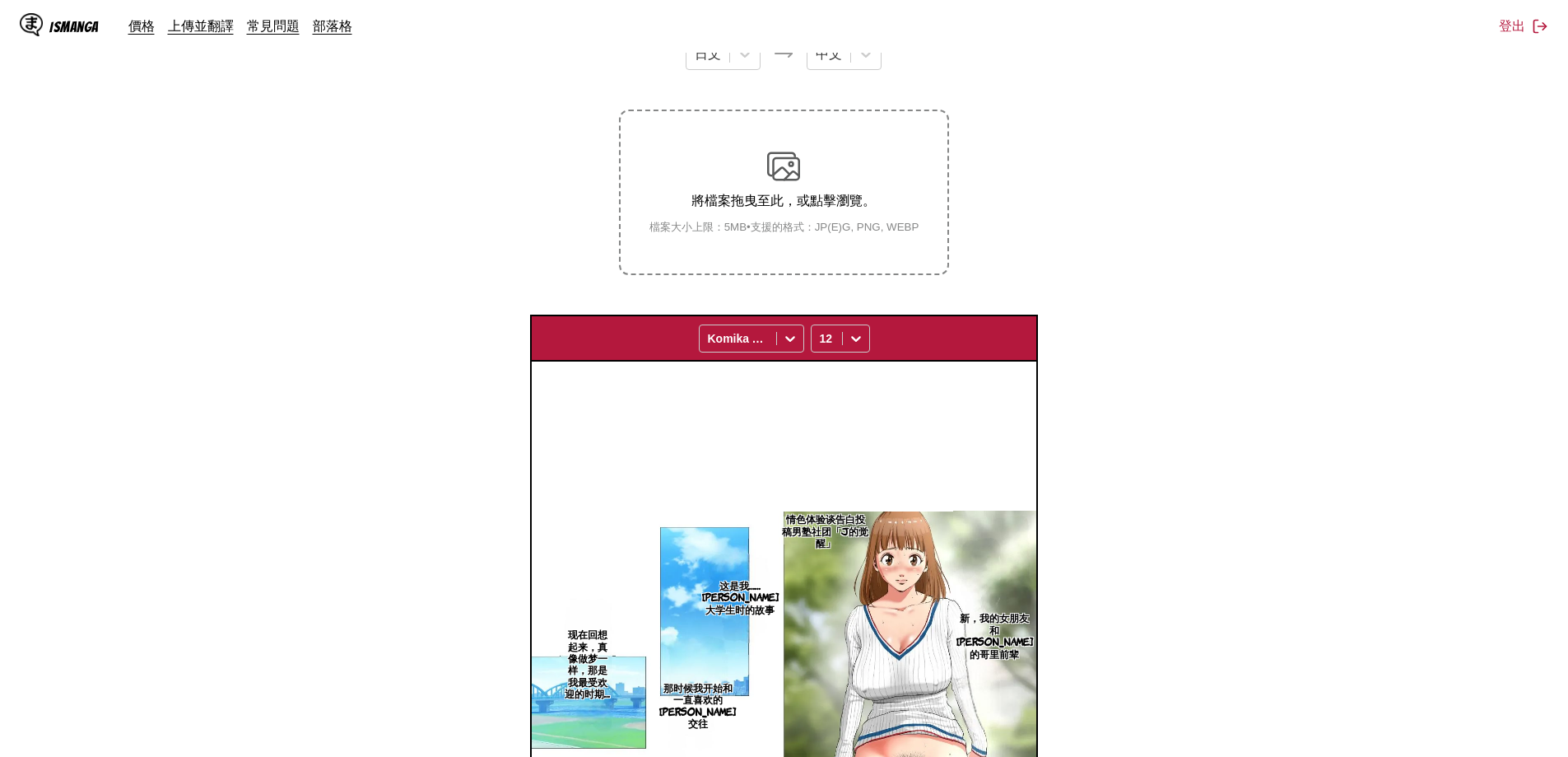
scroll to position [247, 0]
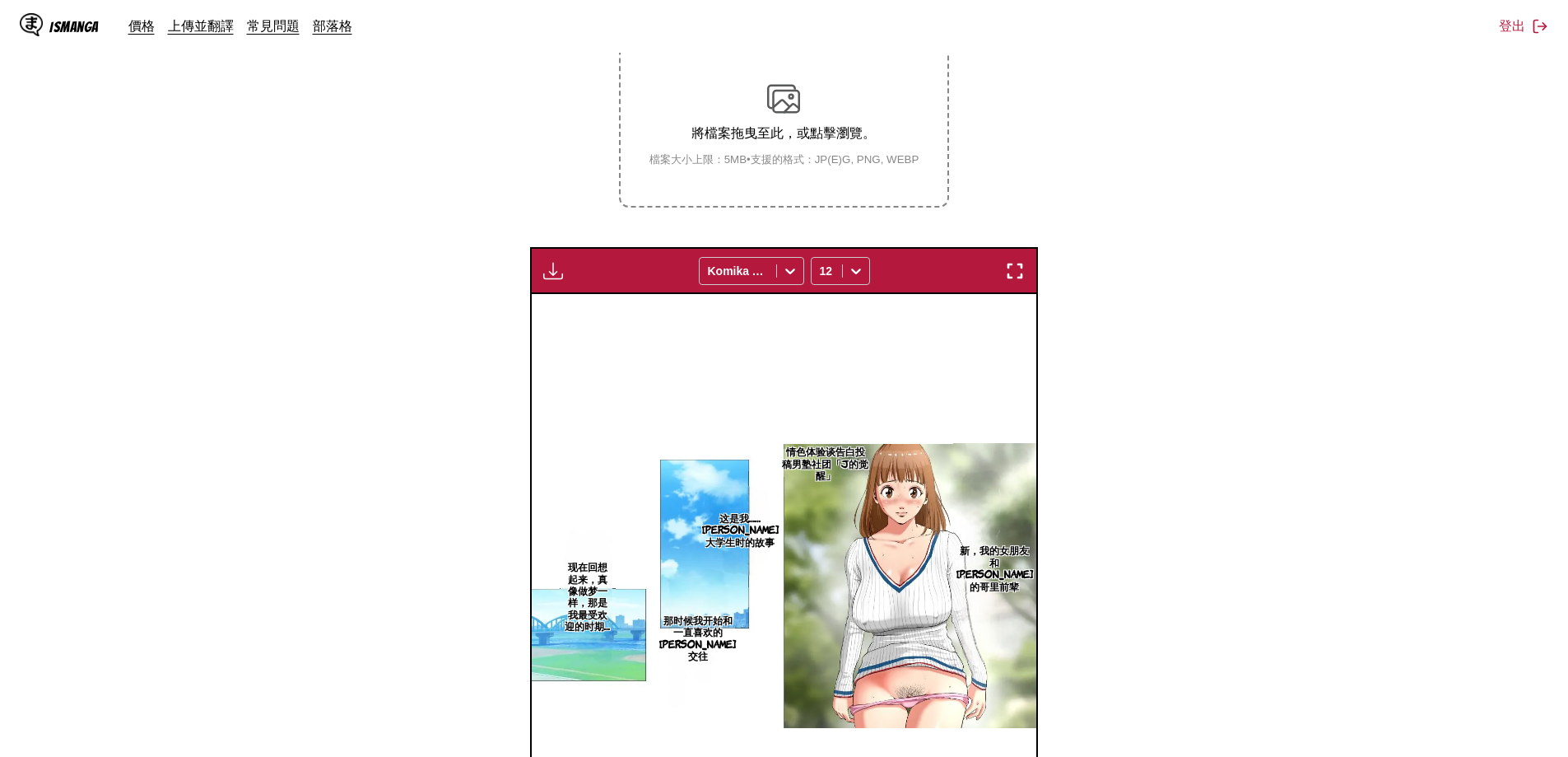
click at [556, 266] on img "button" at bounding box center [553, 271] width 20 height 20
drag, startPoint x: 586, startPoint y: 318, endPoint x: 876, endPoint y: 388, distance: 298.3
click at [587, 318] on button "下載全部" at bounding box center [598, 326] width 106 height 40
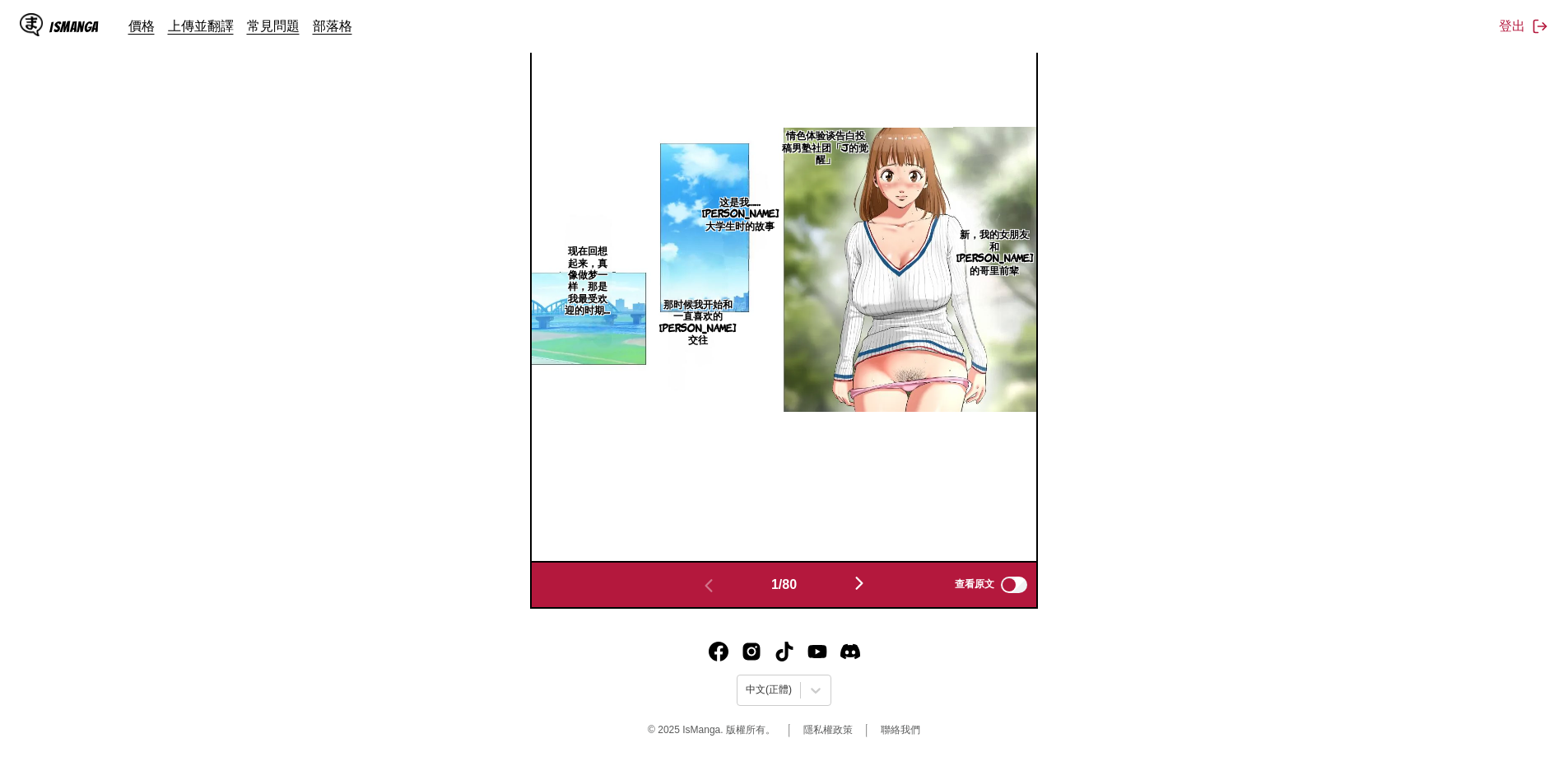
scroll to position [0, 0]
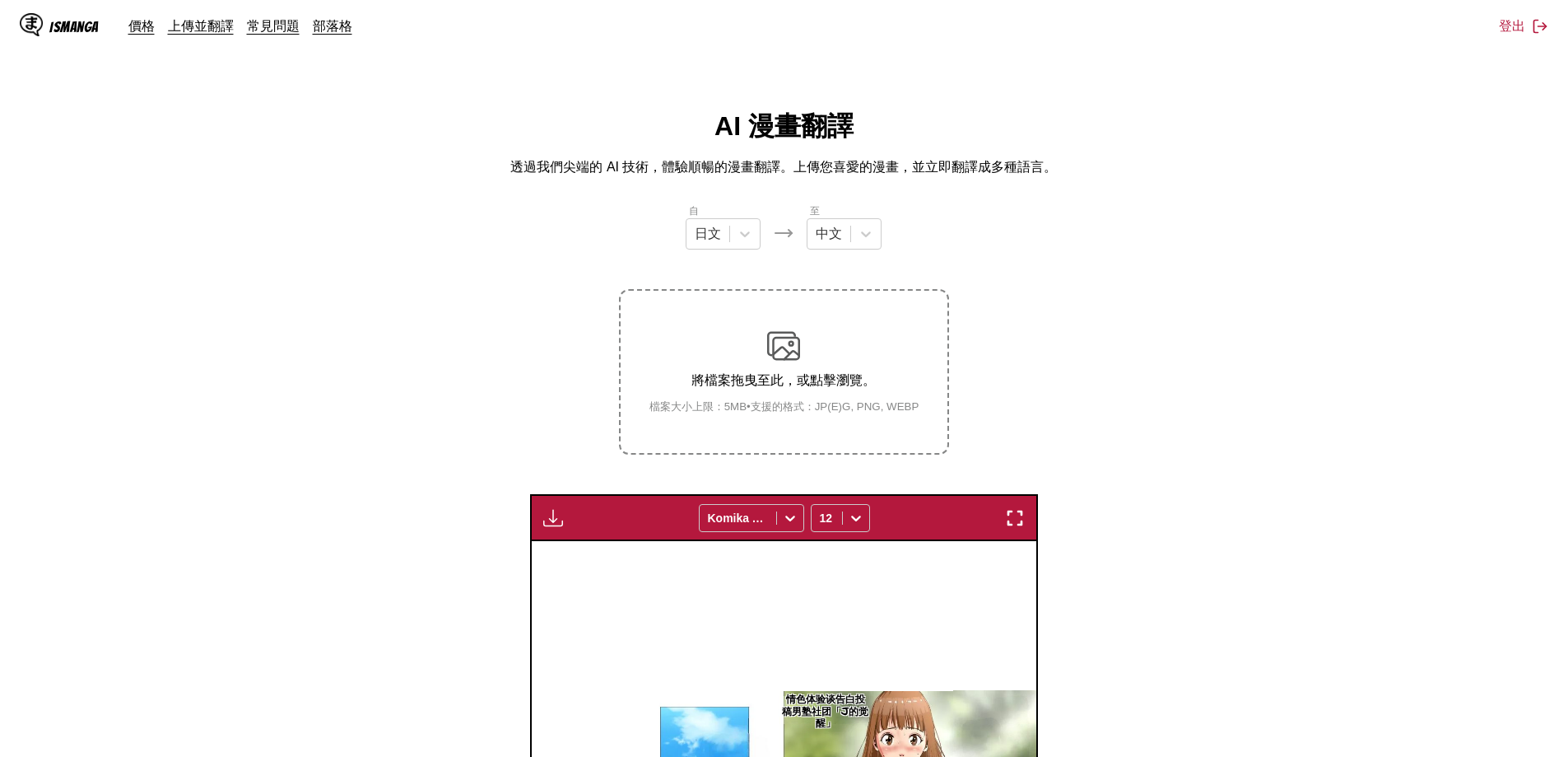
click at [553, 512] on img "button" at bounding box center [553, 518] width 20 height 20
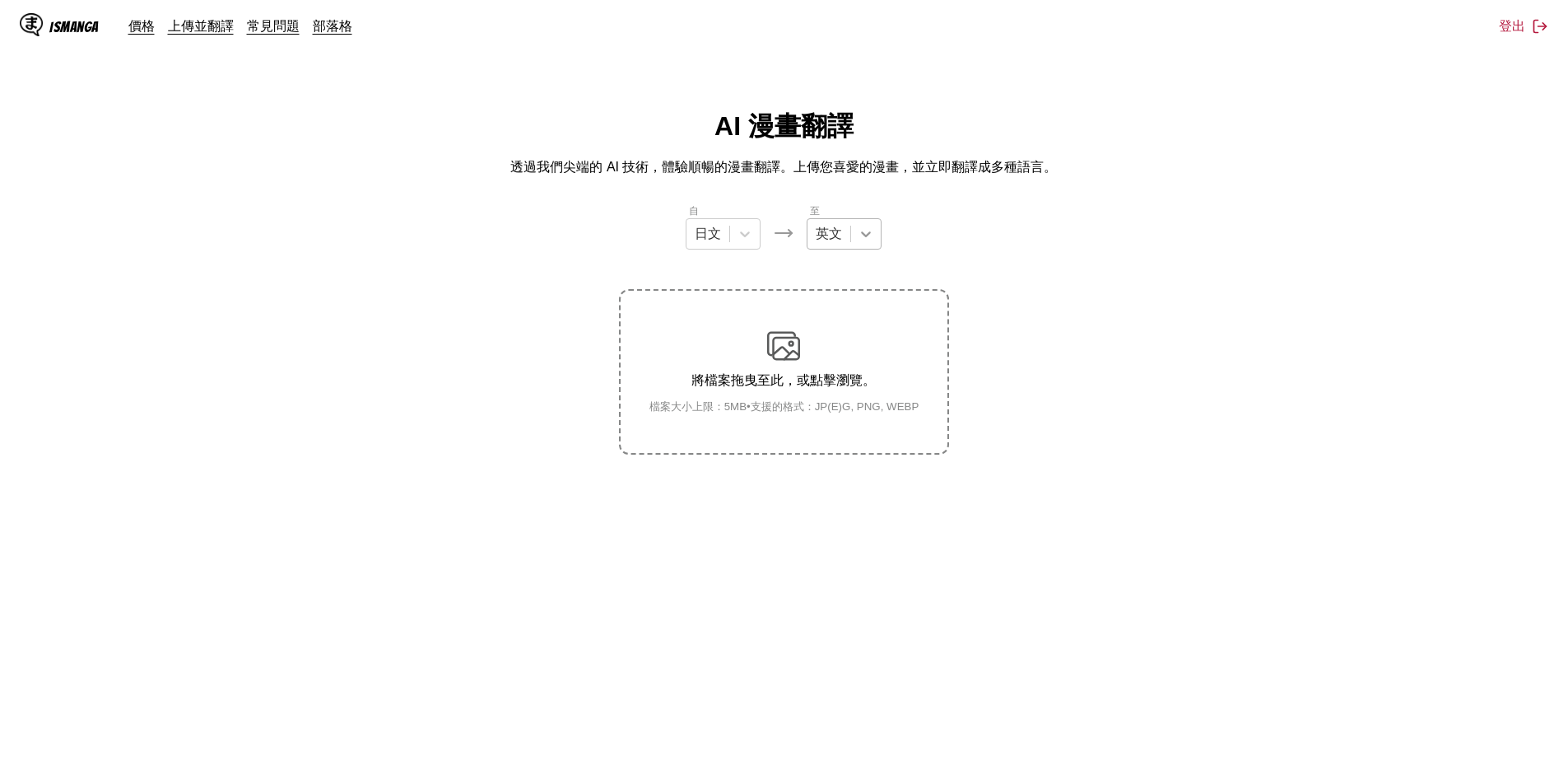
click at [870, 232] on icon at bounding box center [865, 233] width 16 height 16
click at [828, 488] on div "中文" at bounding box center [843, 484] width 75 height 30
click at [784, 339] on img at bounding box center [784, 346] width 33 height 33
click at [0, 0] on input "將檔案拖曳至此，或點擊瀏覽。 檔案大小上限：5MB • 支援的格式：JP(E)G, PNG, WEBP" at bounding box center [0, 0] width 0 height 0
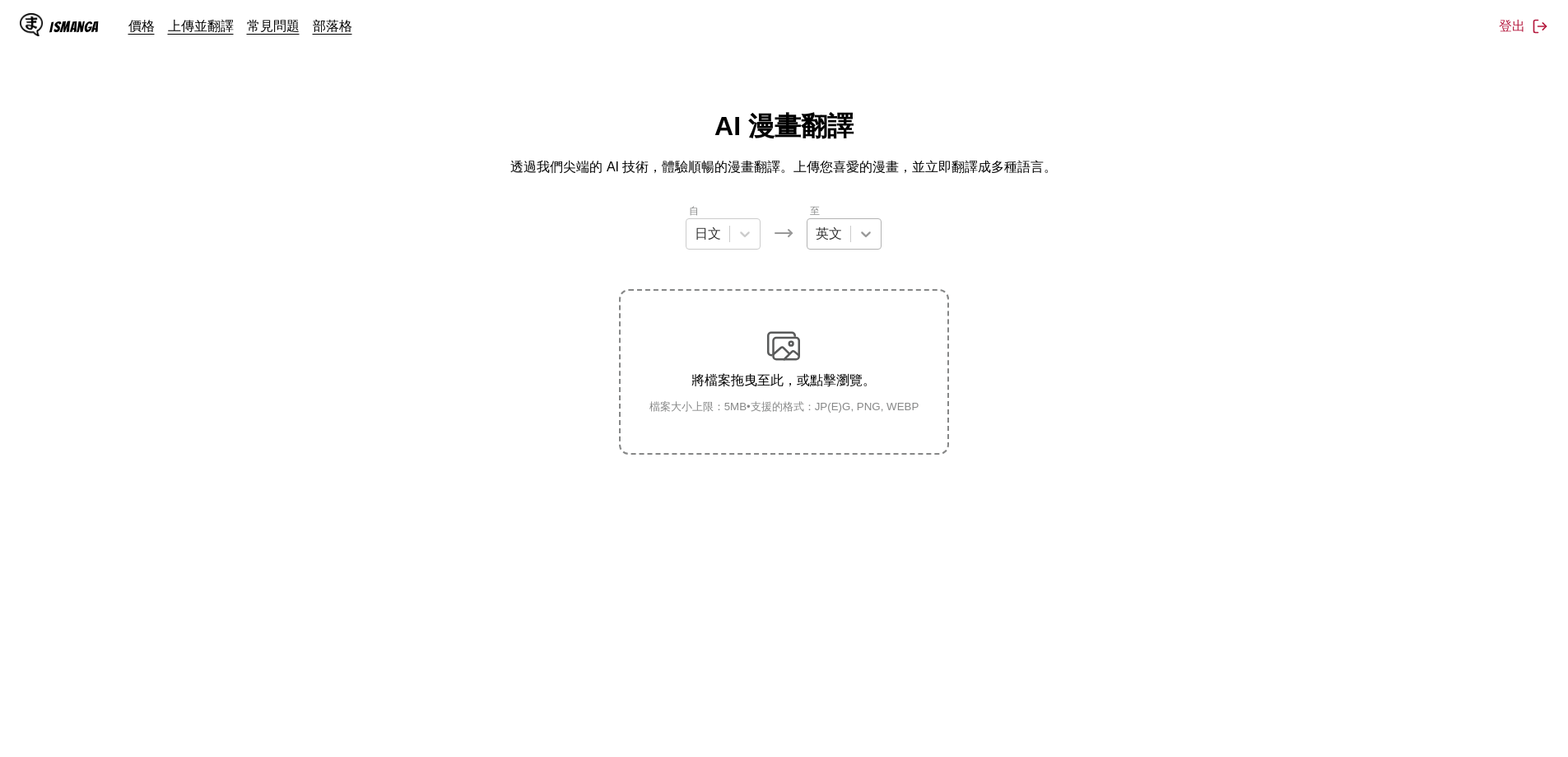
click at [873, 235] on div at bounding box center [866, 234] width 29 height 29
click at [835, 479] on div "中文" at bounding box center [843, 484] width 75 height 30
click at [799, 364] on div "將檔案拖曳至此，或點擊瀏覽。 檔案大小上限：5MB • 支援的格式：JP(E)G, PNG, WEBP" at bounding box center [784, 372] width 296 height 85
click at [0, 0] on input "將檔案拖曳至此，或點擊瀏覽。 檔案大小上限：5MB • 支援的格式：JP(E)G, PNG, WEBP" at bounding box center [0, 0] width 0 height 0
